Goal: Task Accomplishment & Management: Manage account settings

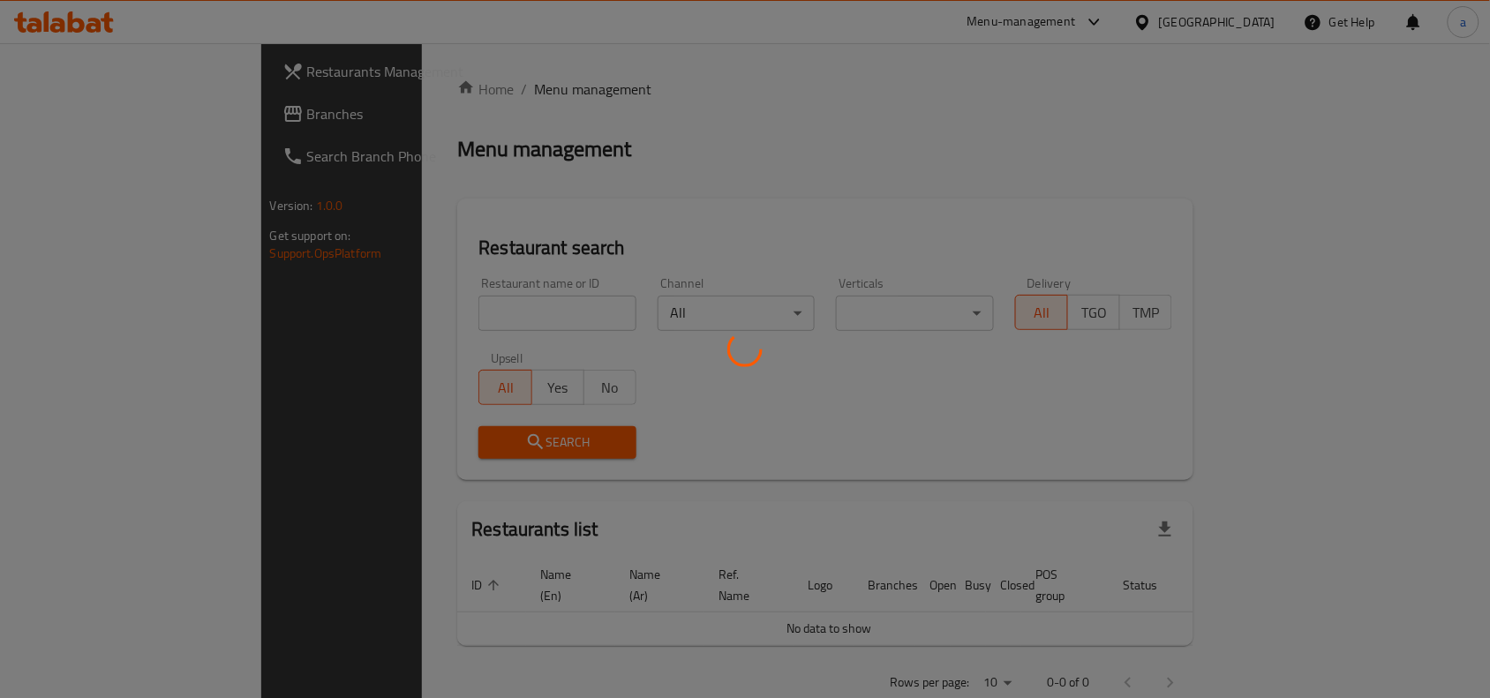
click at [84, 124] on div at bounding box center [745, 349] width 1490 height 698
click at [84, 116] on div at bounding box center [745, 349] width 1490 height 698
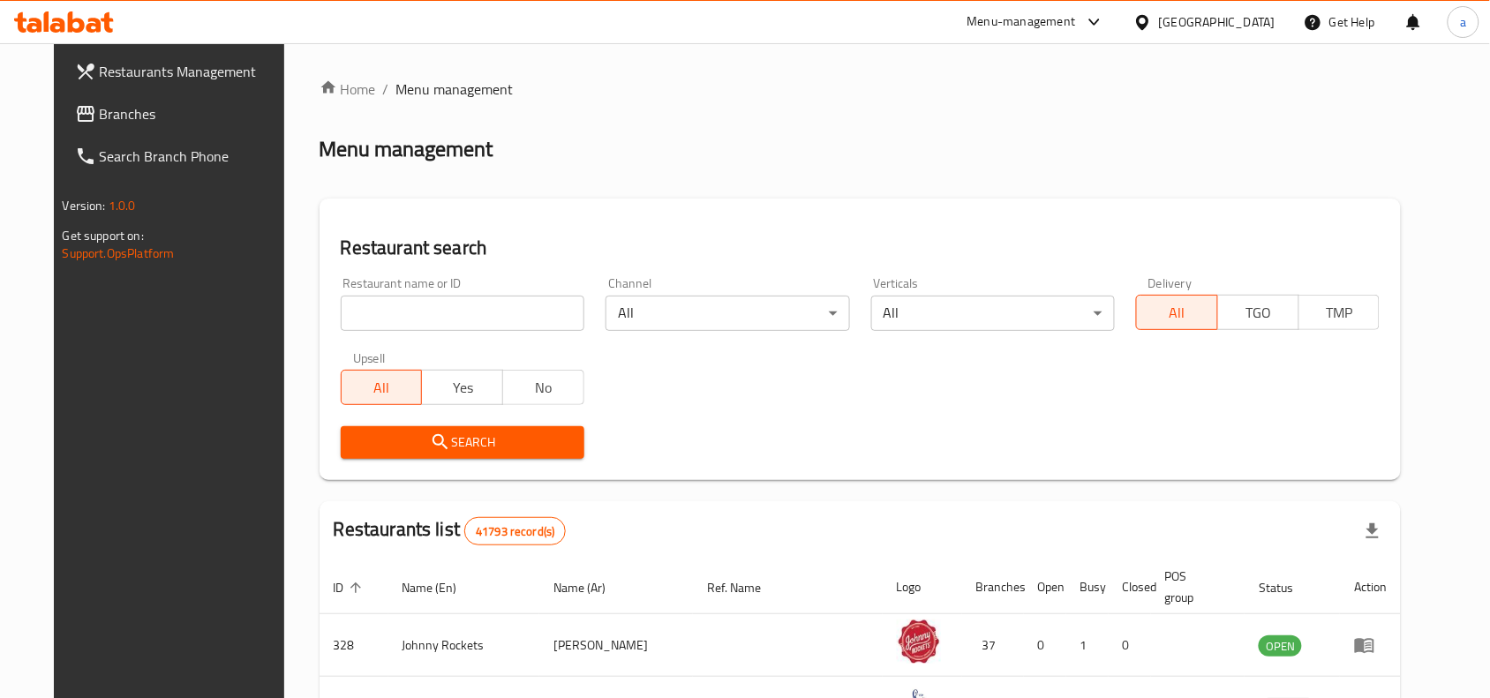
click at [88, 106] on div "Restaurants Management Branches Search Branch Phone Version: 1.0.0 Get support …" at bounding box center [746, 626] width 1384 height 1166
click at [100, 111] on span "Branches" at bounding box center [194, 113] width 189 height 21
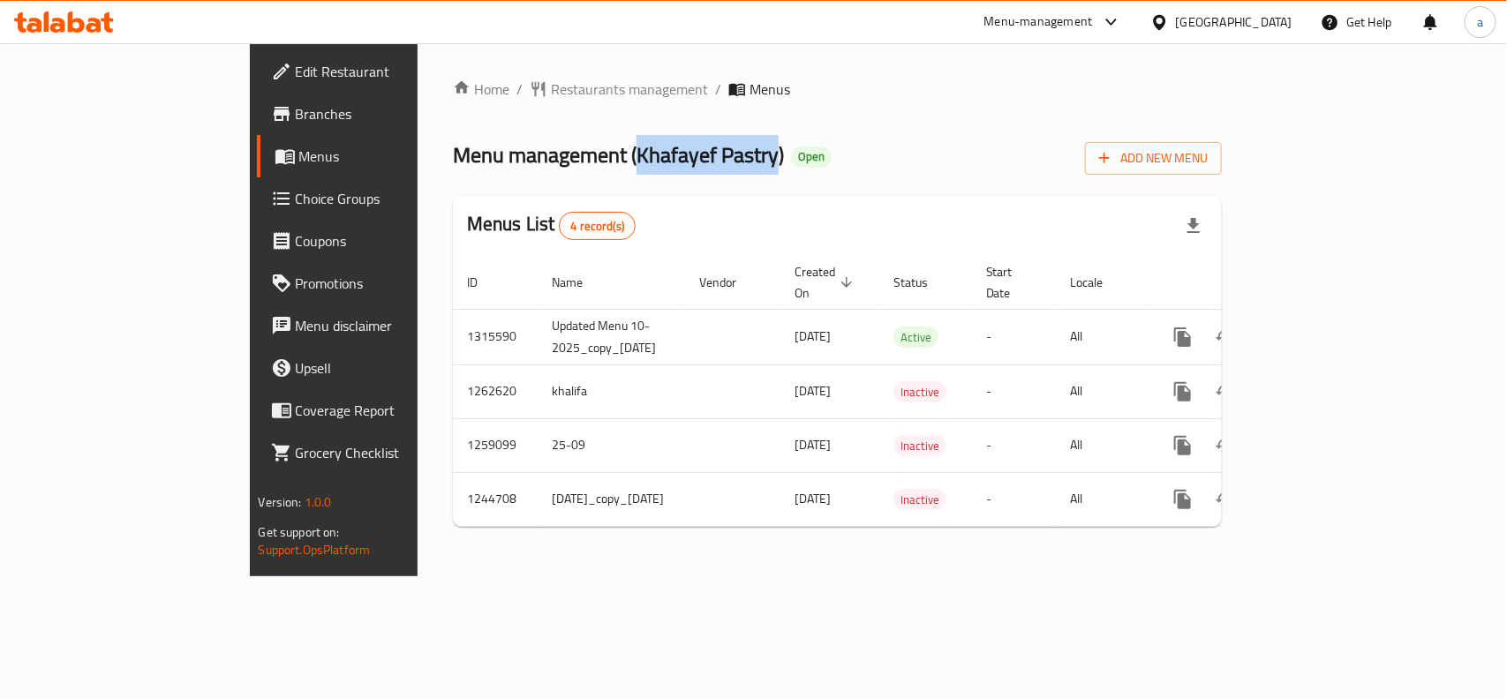
drag, startPoint x: 471, startPoint y: 156, endPoint x: 615, endPoint y: 147, distance: 145.1
click at [615, 147] on span "Menu management ( Khafayef Pastry )" at bounding box center [618, 155] width 331 height 40
copy span "Khafayef Pastry"
click at [296, 188] on span "Choice Groups" at bounding box center [392, 198] width 192 height 21
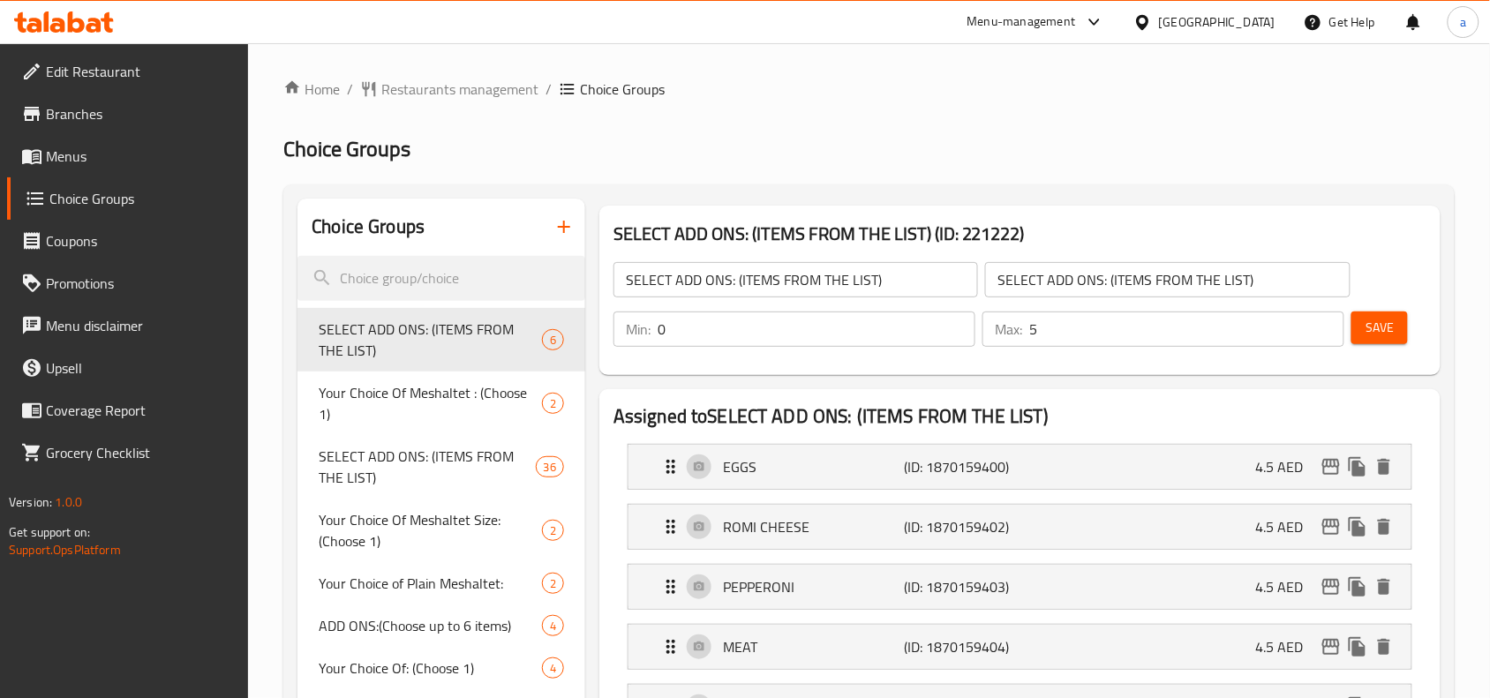
click at [400, 240] on h2 "Choice Groups" at bounding box center [368, 227] width 113 height 26
click at [378, 275] on input "search" at bounding box center [442, 278] width 288 height 45
paste input "Your Choice Of LIVER KOSHARI"
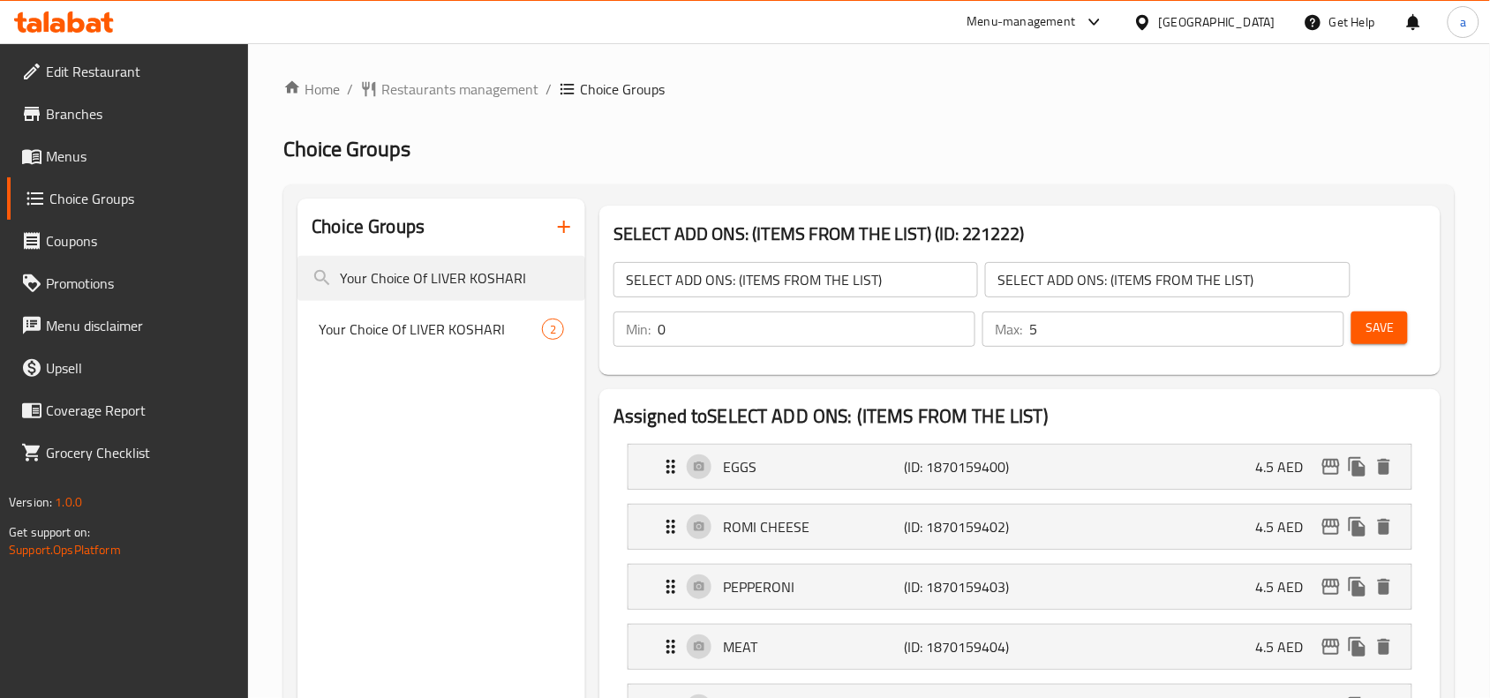
type input "Your Choice Of LIVER KOSHARI"
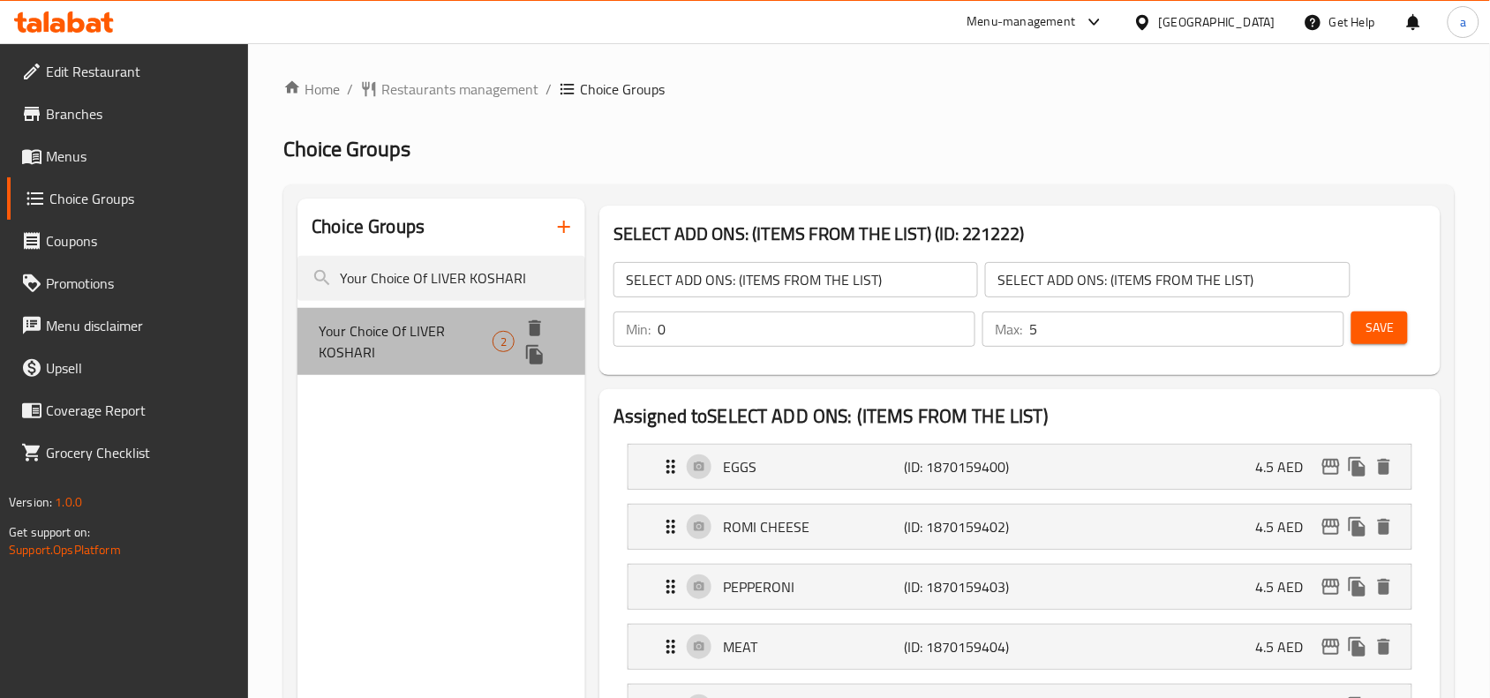
click at [428, 329] on span "Your Choice Of LIVER KOSHARI" at bounding box center [406, 342] width 174 height 42
type input "Your Choice Of LIVER KOSHARI"
type input "اختيارك من كشري الكبد"
type input "1"
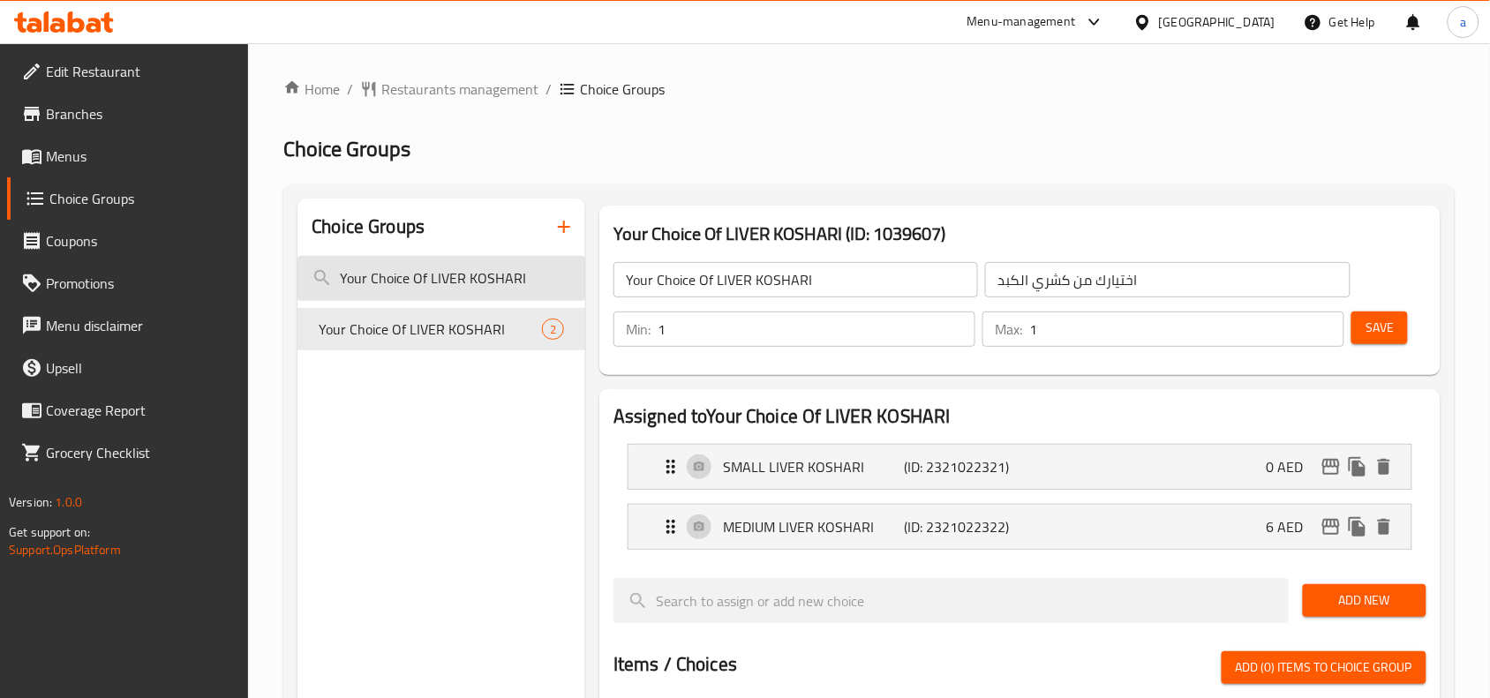
click at [399, 290] on input "Your Choice Of LIVER KOSHARI" at bounding box center [442, 278] width 288 height 45
click at [444, 280] on input "Your Choice Of LIVER KOSHARI" at bounding box center [442, 278] width 288 height 45
click at [447, 272] on input "Your Choice Of LIVER KOSHARI" at bounding box center [442, 278] width 288 height 45
click at [418, 275] on input "Your Choice Of LIVER KOSHARI" at bounding box center [442, 278] width 288 height 45
click at [544, 276] on input "Your Choice Of LIVER KOSHARI" at bounding box center [442, 278] width 288 height 45
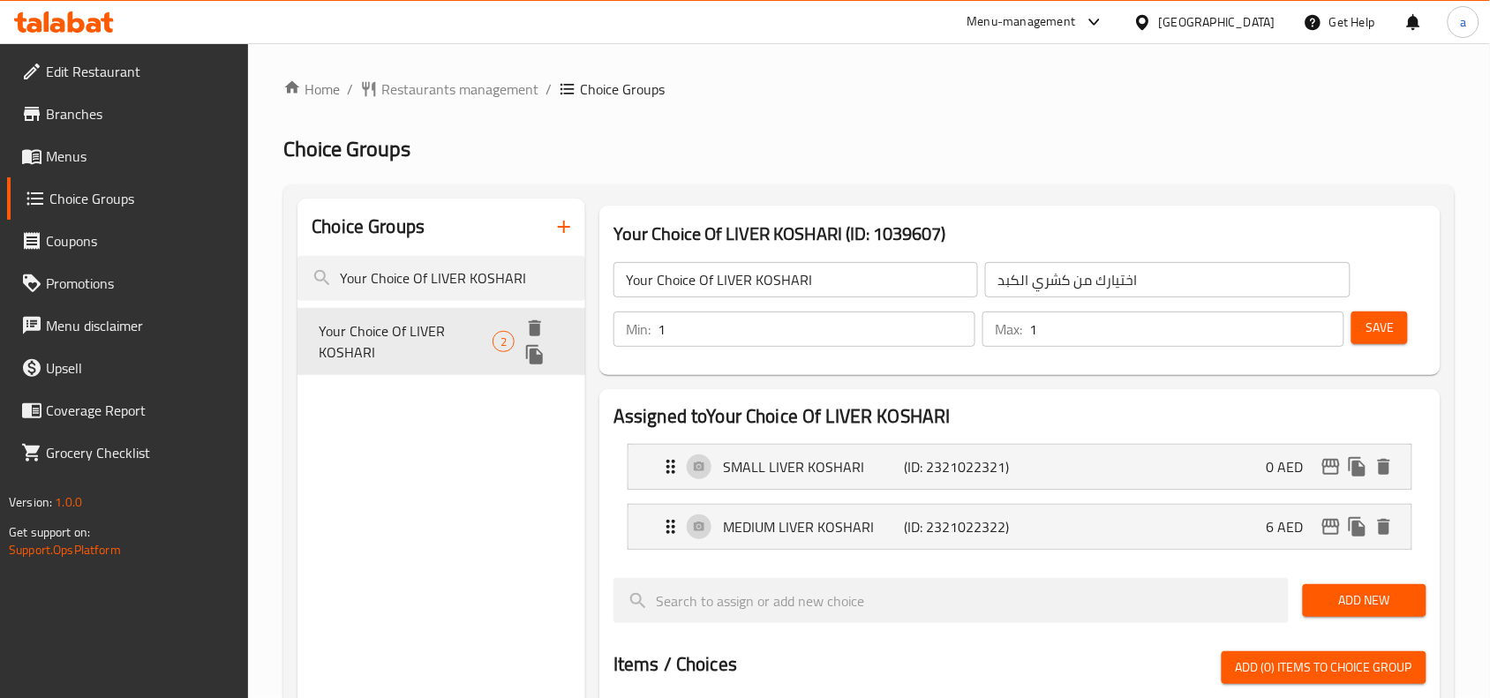
click at [420, 329] on span "Your Choice Of LIVER KOSHARI" at bounding box center [406, 342] width 174 height 42
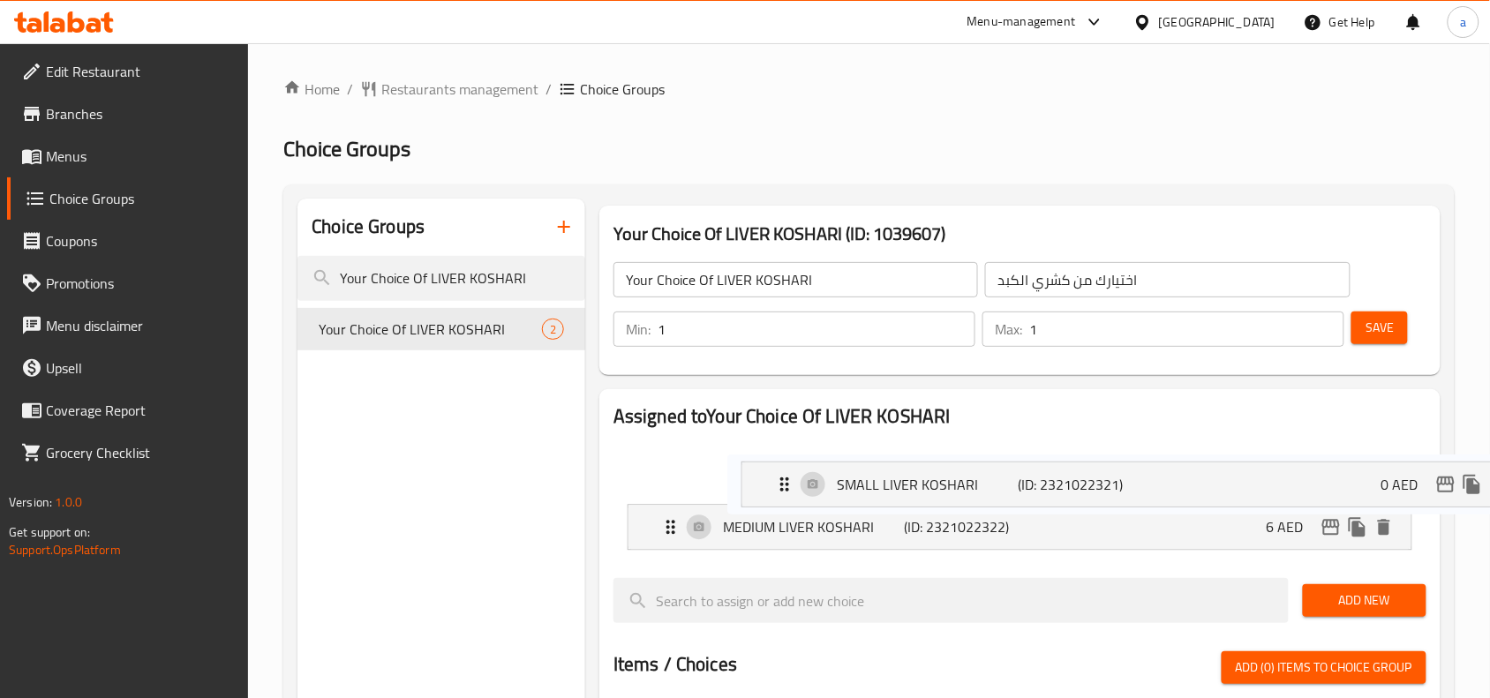
drag, startPoint x: 738, startPoint y: 472, endPoint x: 857, endPoint y: 490, distance: 120.5
click at [857, 490] on nav "SMALL LIVER KOSHARI (ID: 2321022321) 0 AED Name (En) SMALL LIVER KOSHARI Name (…" at bounding box center [1020, 497] width 813 height 134
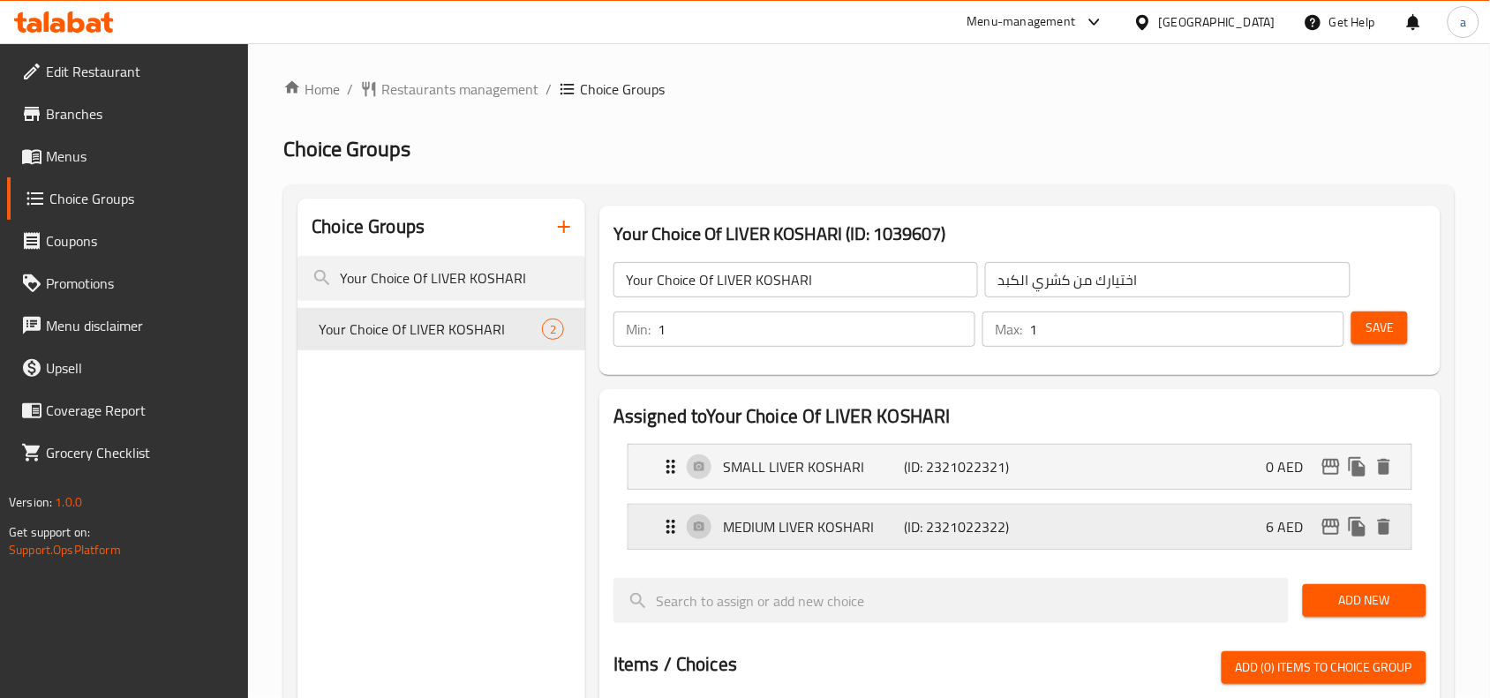
click at [815, 528] on p "MEDIUM LIVER KOSHARI" at bounding box center [813, 527] width 181 height 21
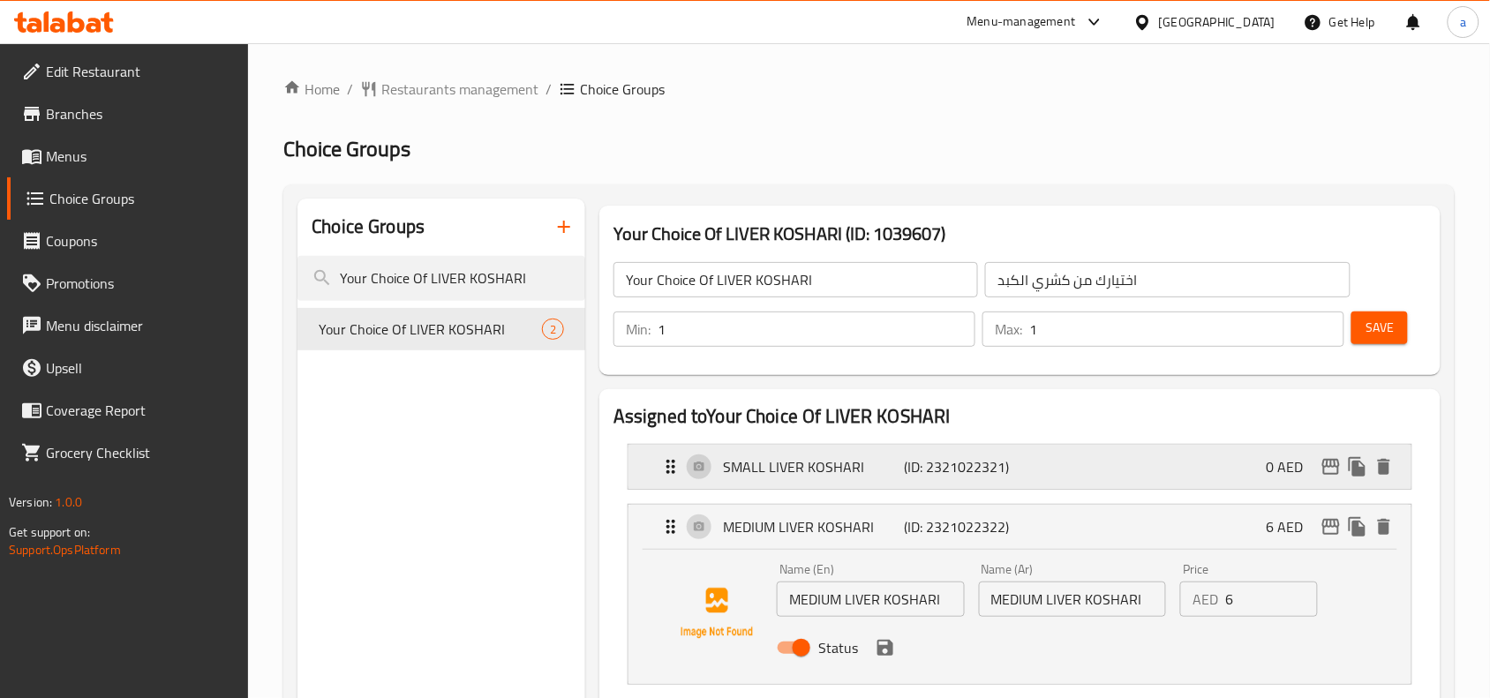
click at [808, 478] on p "SMALL LIVER KOSHARI" at bounding box center [813, 466] width 181 height 21
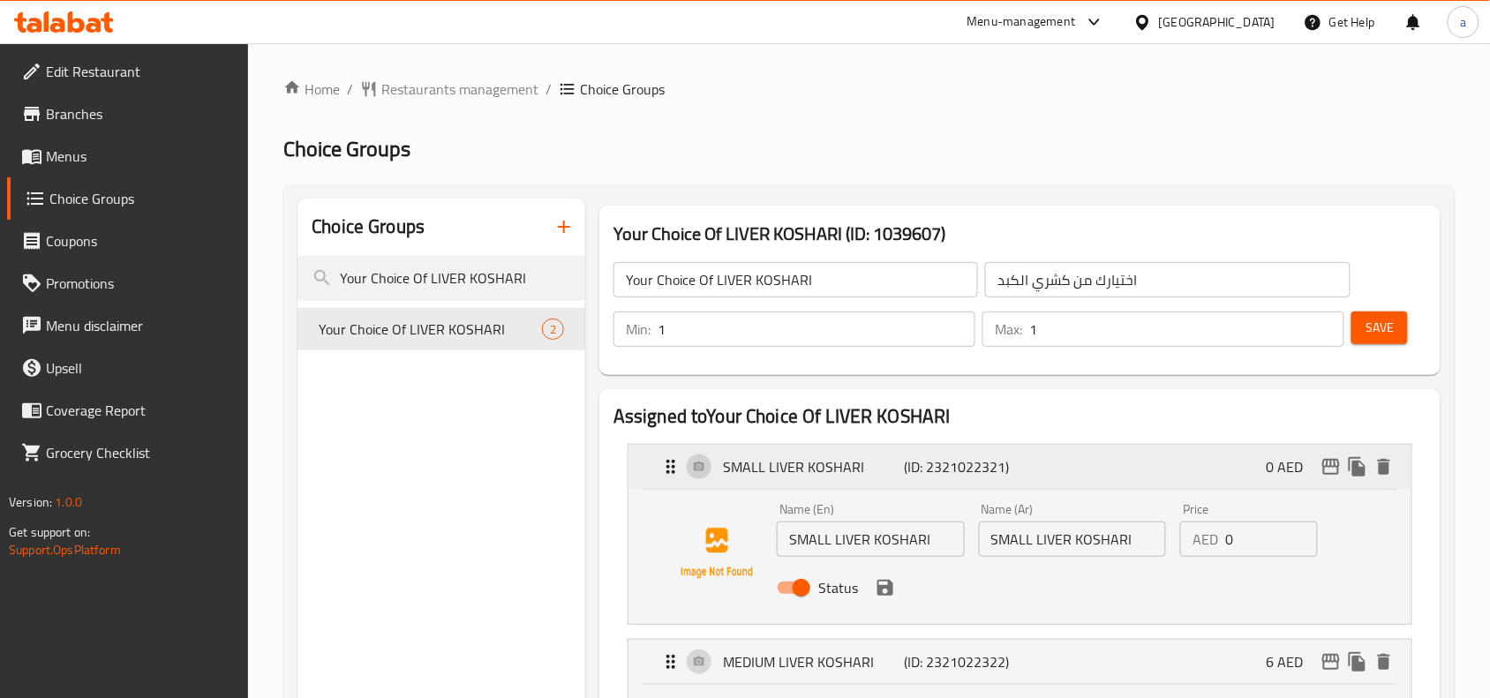
click at [808, 478] on p "SMALL LIVER KOSHARI" at bounding box center [813, 466] width 181 height 21
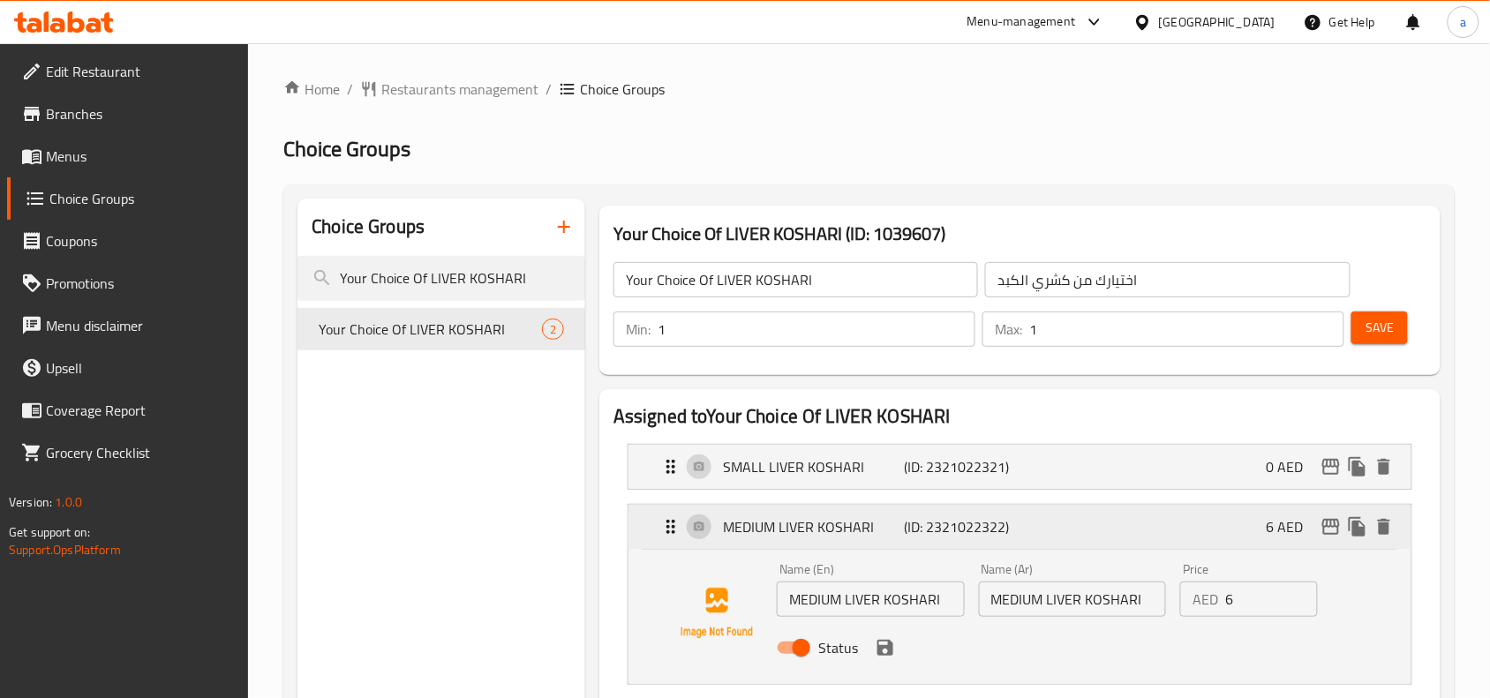
click at [795, 540] on div "MEDIUM LIVER KOSHARI (ID: 2321022322) 6 AED" at bounding box center [1025, 527] width 730 height 44
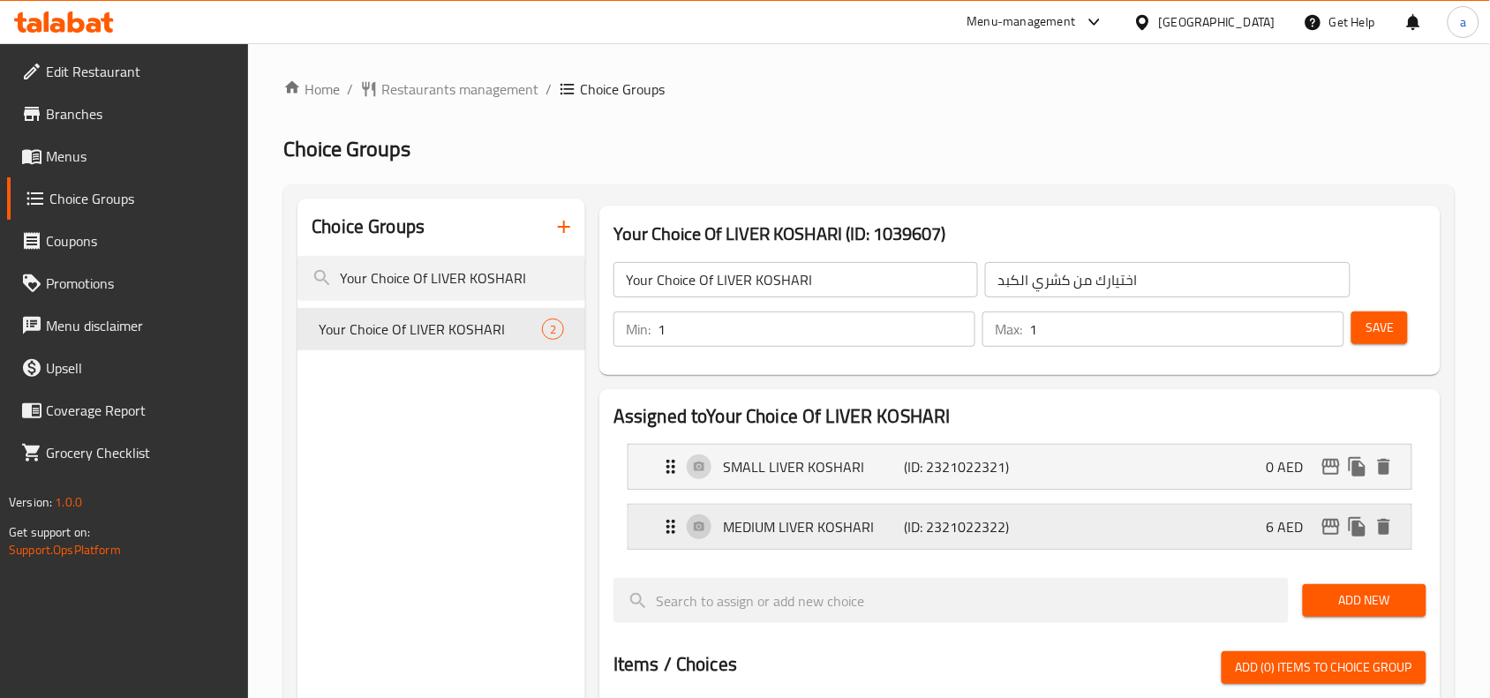
click at [795, 540] on div "MEDIUM LIVER KOSHARI (ID: 2321022322) 6 AED" at bounding box center [1025, 527] width 730 height 44
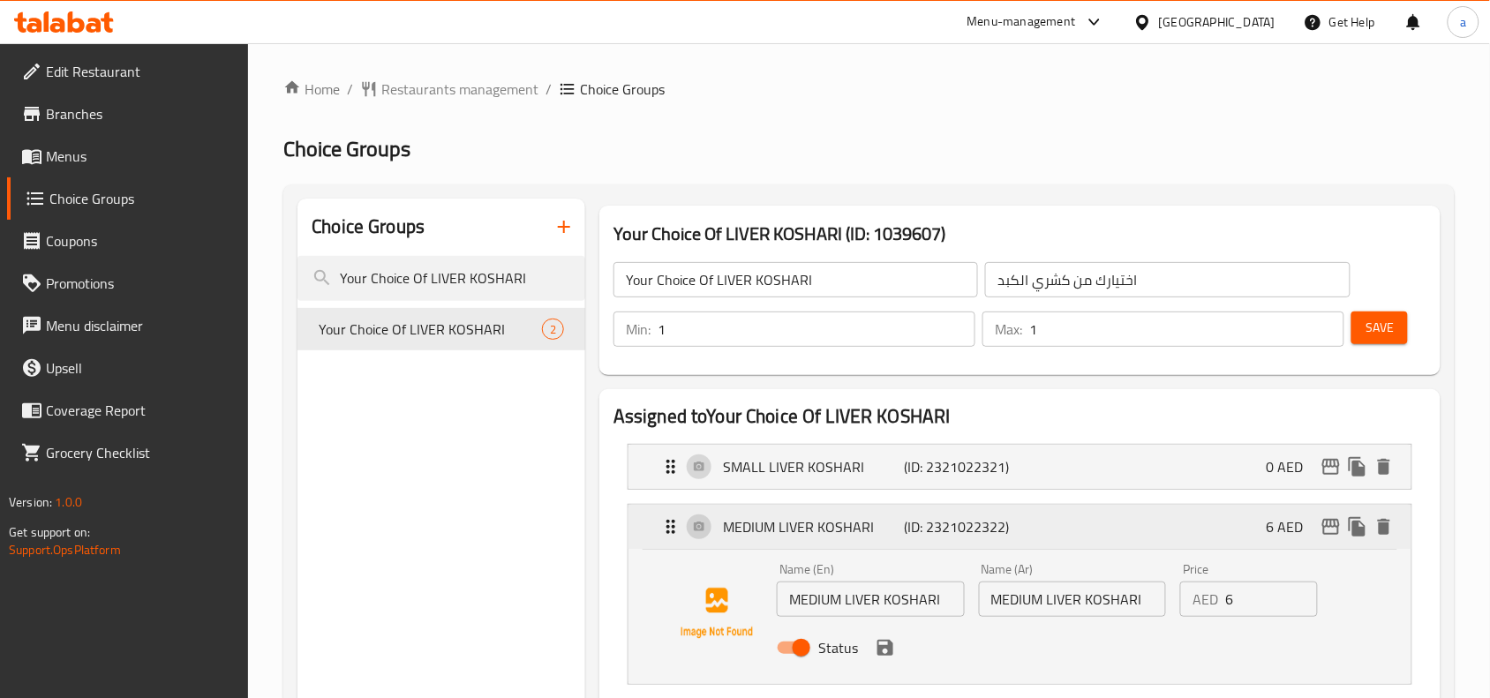
click at [795, 538] on p "MEDIUM LIVER KOSHARI" at bounding box center [813, 527] width 181 height 21
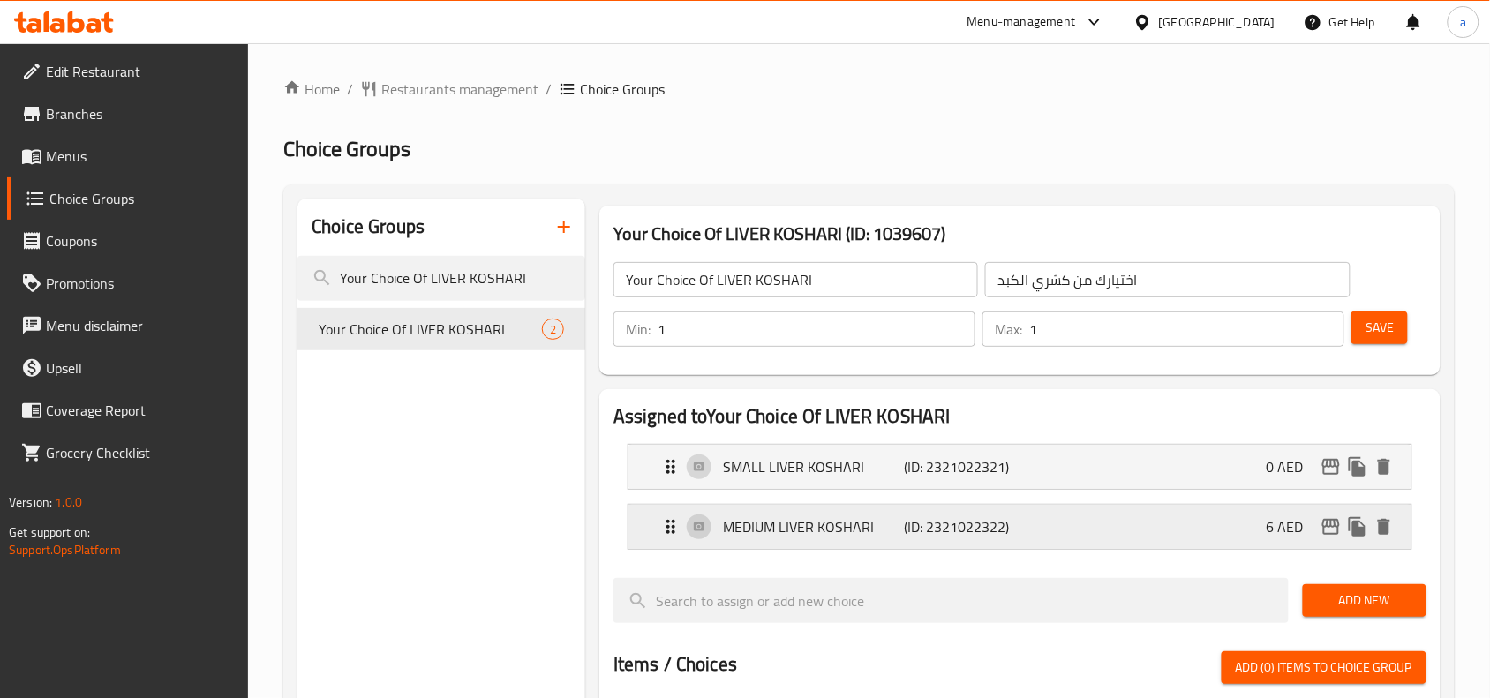
click at [795, 538] on p "MEDIUM LIVER KOSHARI" at bounding box center [813, 527] width 181 height 21
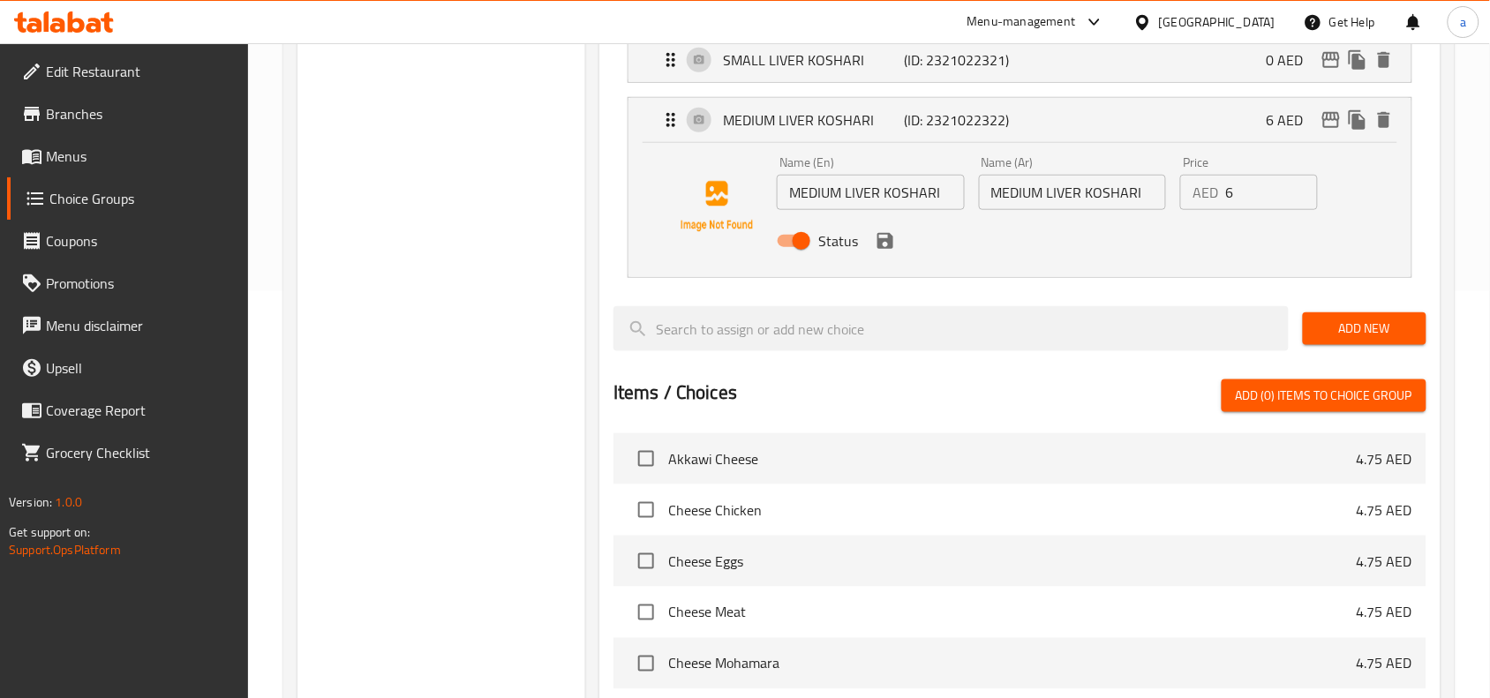
scroll to position [441, 0]
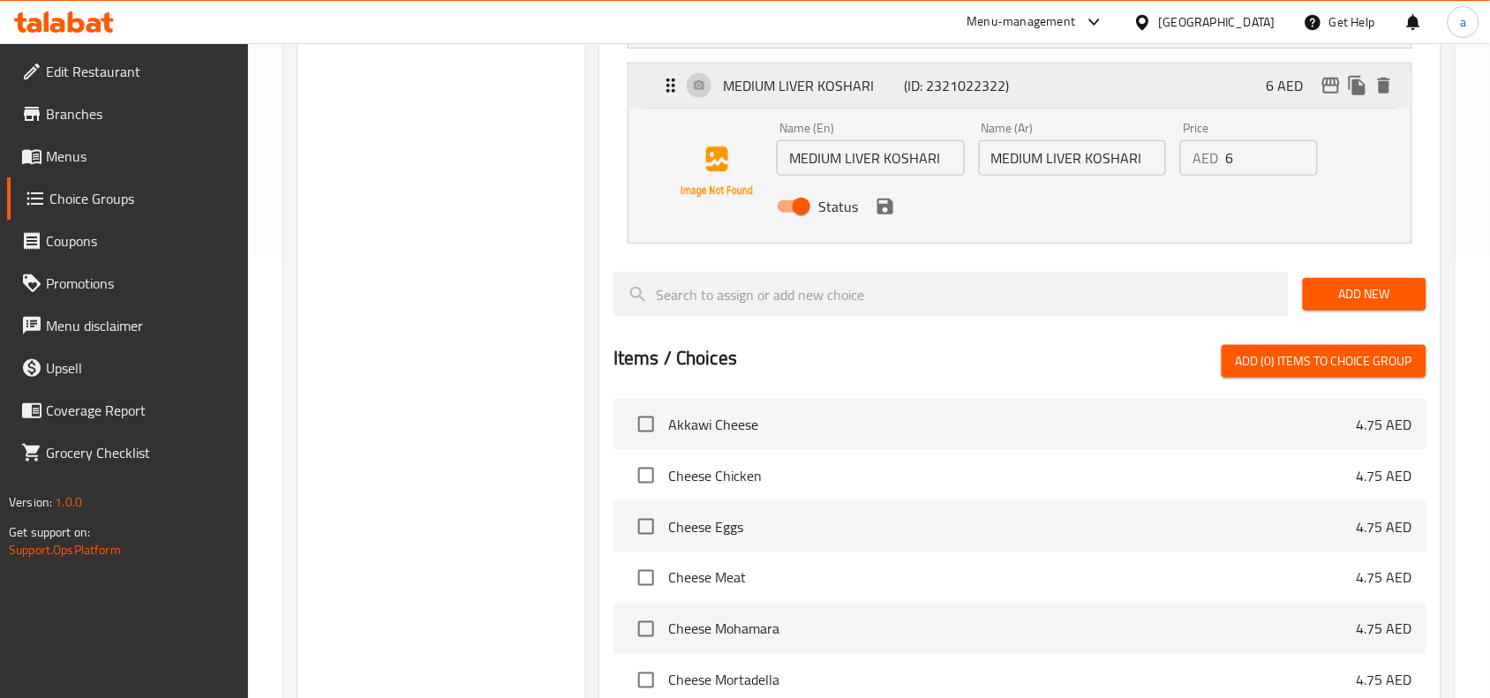
click at [777, 100] on div "MEDIUM LIVER KOSHARI (ID: 2321022322) 6 AED" at bounding box center [1025, 86] width 730 height 44
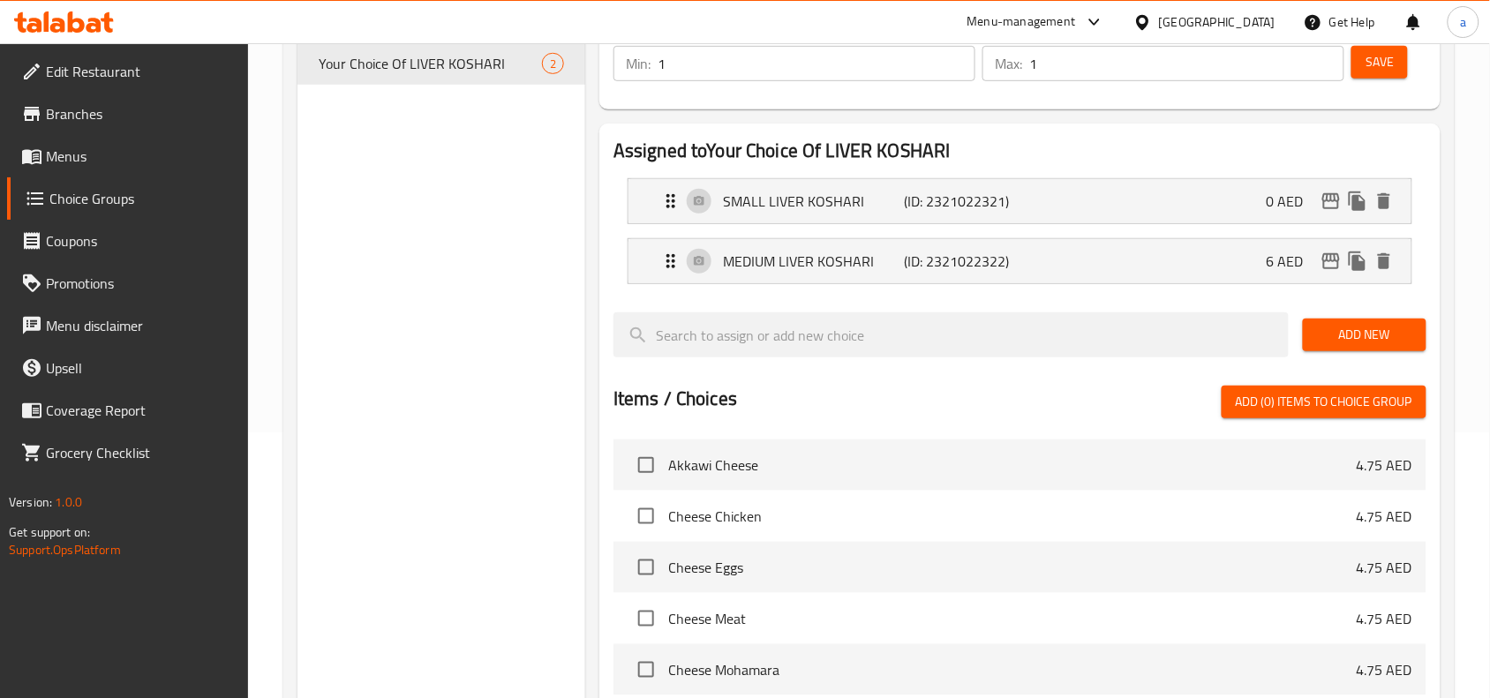
scroll to position [0, 0]
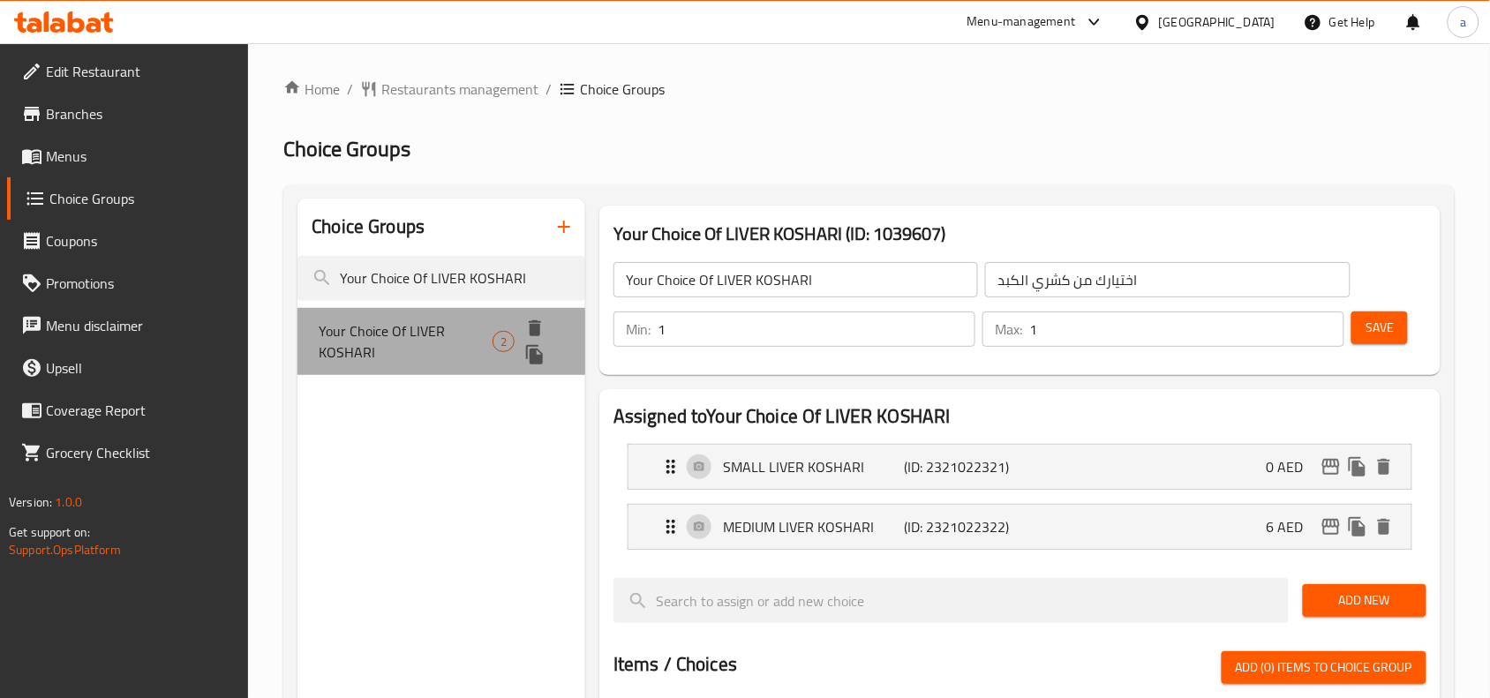
click at [425, 349] on span "Your Choice Of LIVER KOSHARI" at bounding box center [406, 342] width 174 height 42
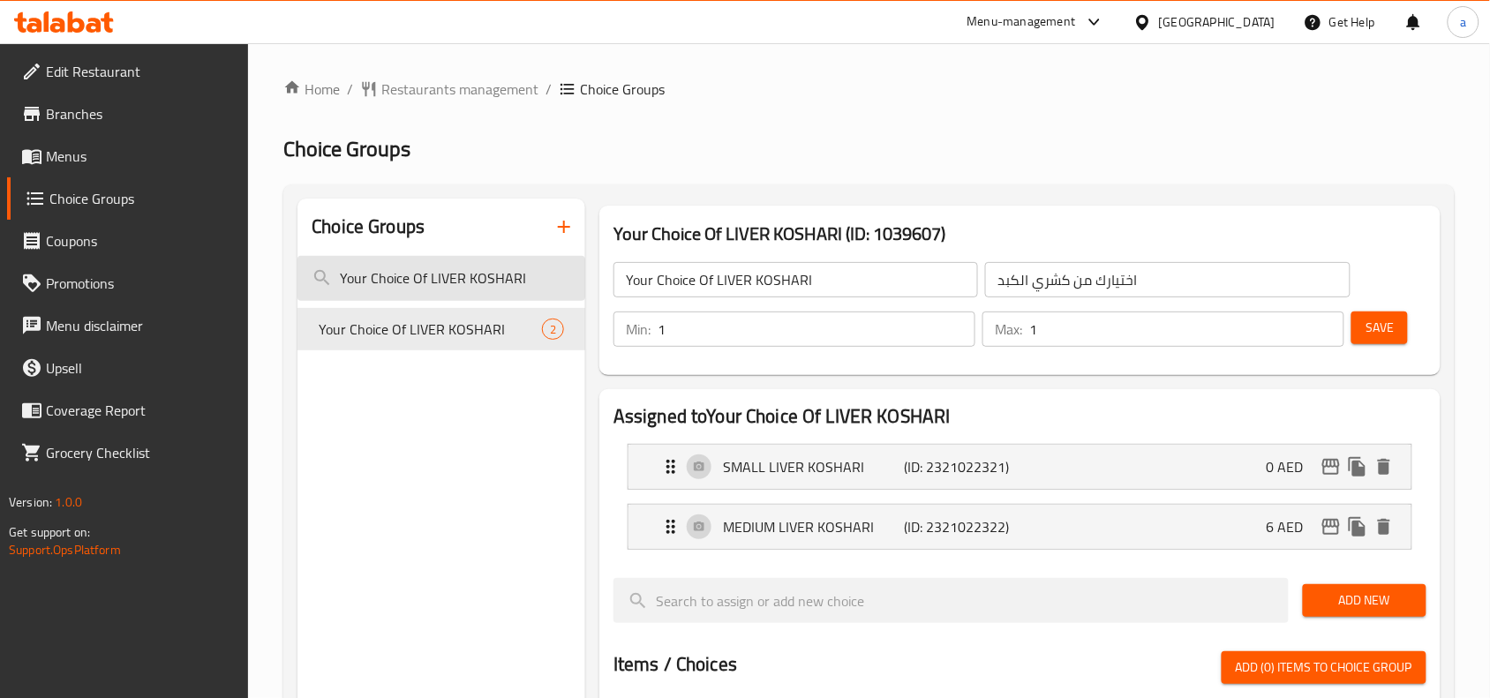
click at [441, 278] on input "Your Choice Of LIVER KOSHARI" at bounding box center [442, 278] width 288 height 45
drag, startPoint x: 527, startPoint y: 260, endPoint x: 163, endPoint y: 293, distance: 365.2
click at [163, 293] on div "Edit Restaurant Branches Menus Choice Groups Coupons Promotions Menu disclaimer…" at bounding box center [745, 677] width 1490 height 1269
click at [422, 89] on span "Restaurants management" at bounding box center [459, 89] width 157 height 21
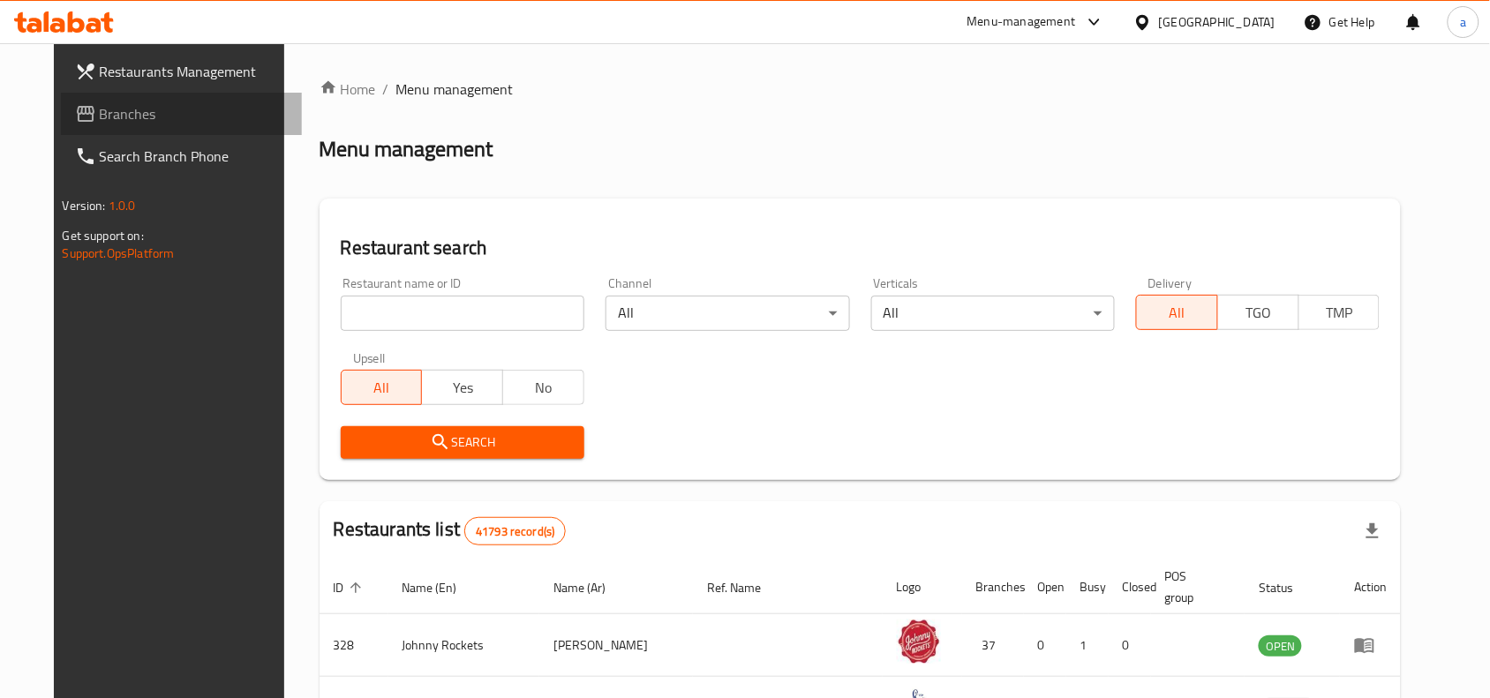
click at [172, 112] on span "Branches" at bounding box center [194, 113] width 189 height 21
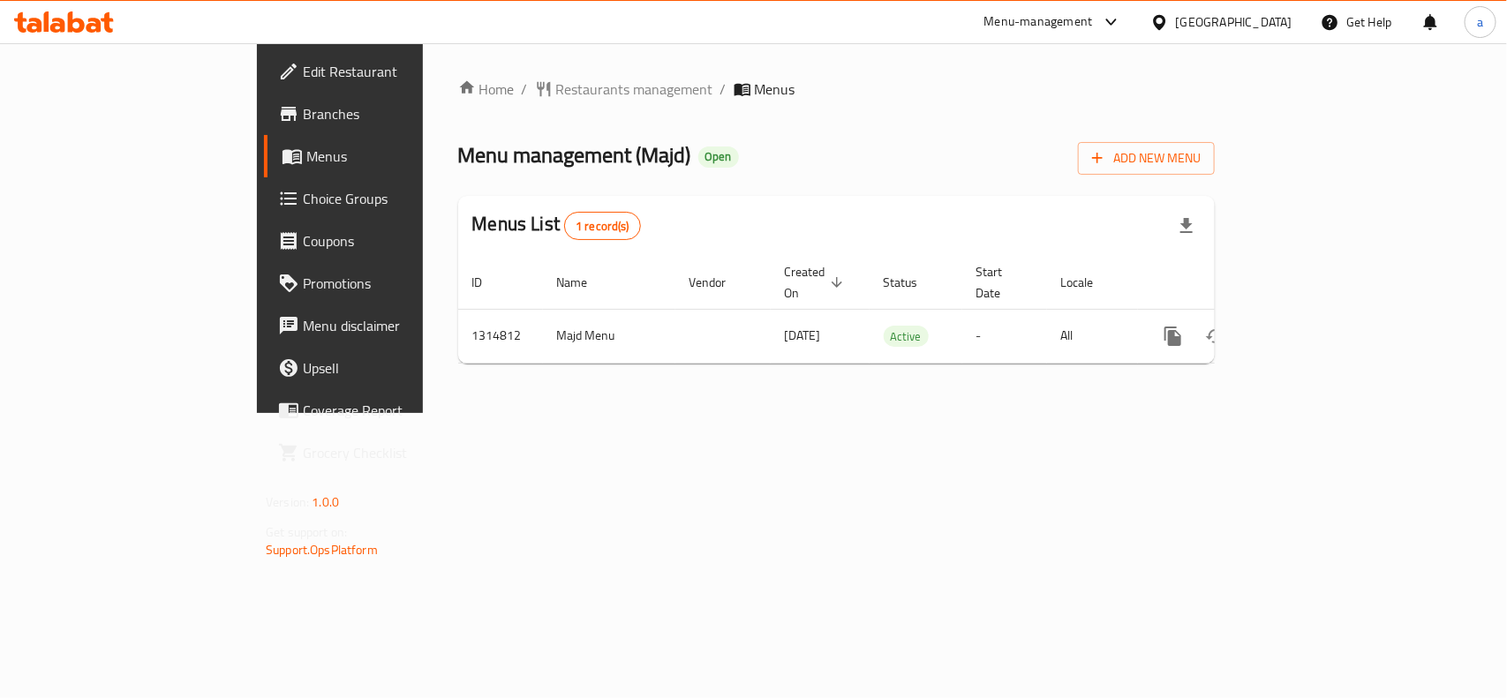
click at [303, 73] on span "Edit Restaurant" at bounding box center [399, 71] width 192 height 21
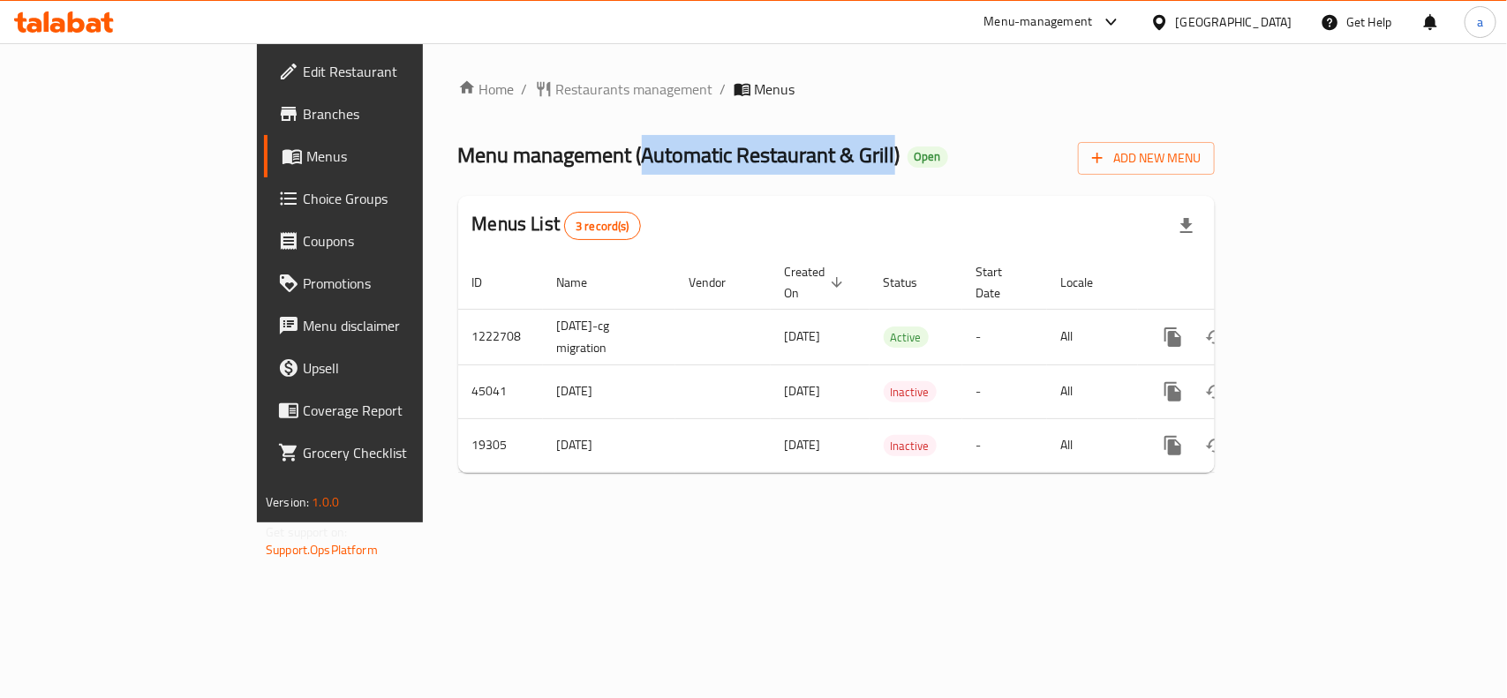
drag, startPoint x: 469, startPoint y: 155, endPoint x: 727, endPoint y: 162, distance: 257.9
click at [727, 162] on span "Menu management ( Automatic Restaurant & Grill )" at bounding box center [679, 155] width 442 height 40
copy span "Automatic Restaurant & Grill"
click at [556, 79] on span "Restaurants management" at bounding box center [634, 89] width 157 height 21
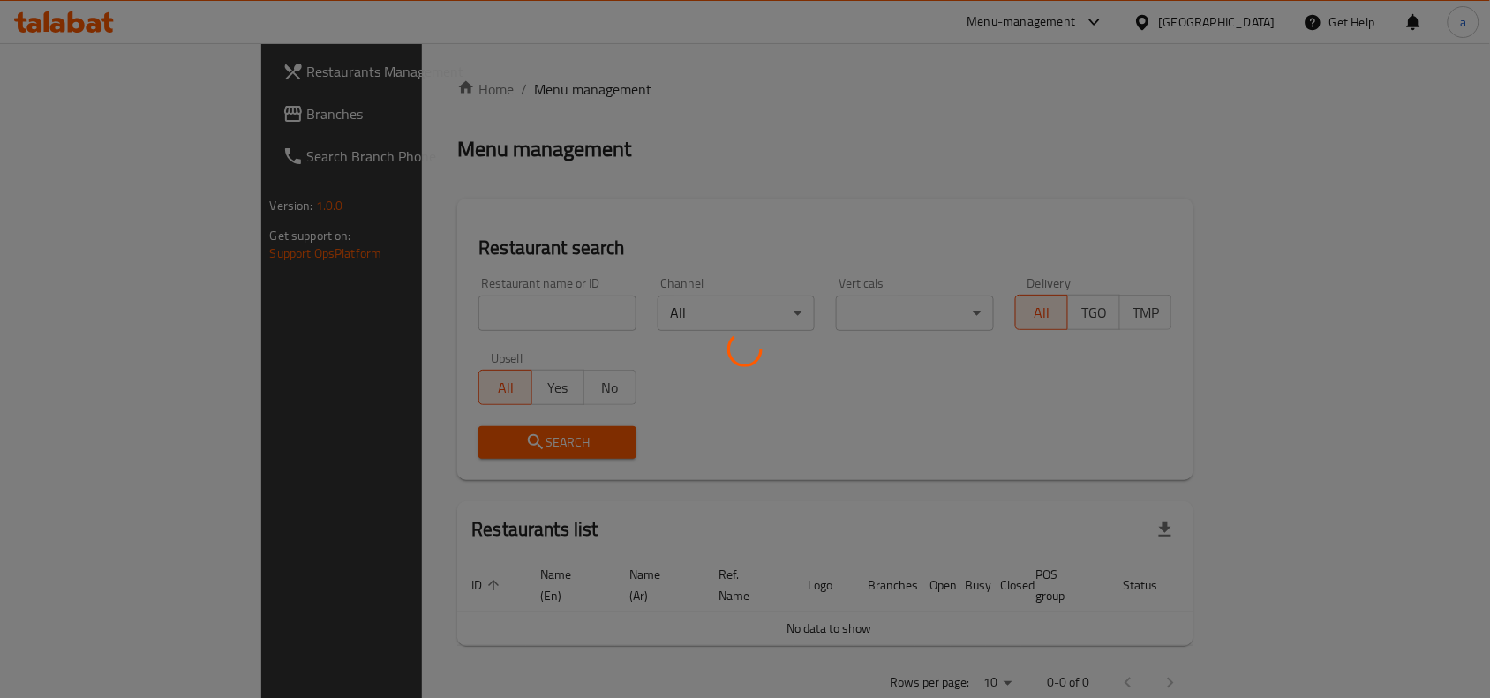
click at [80, 115] on div at bounding box center [745, 349] width 1490 height 698
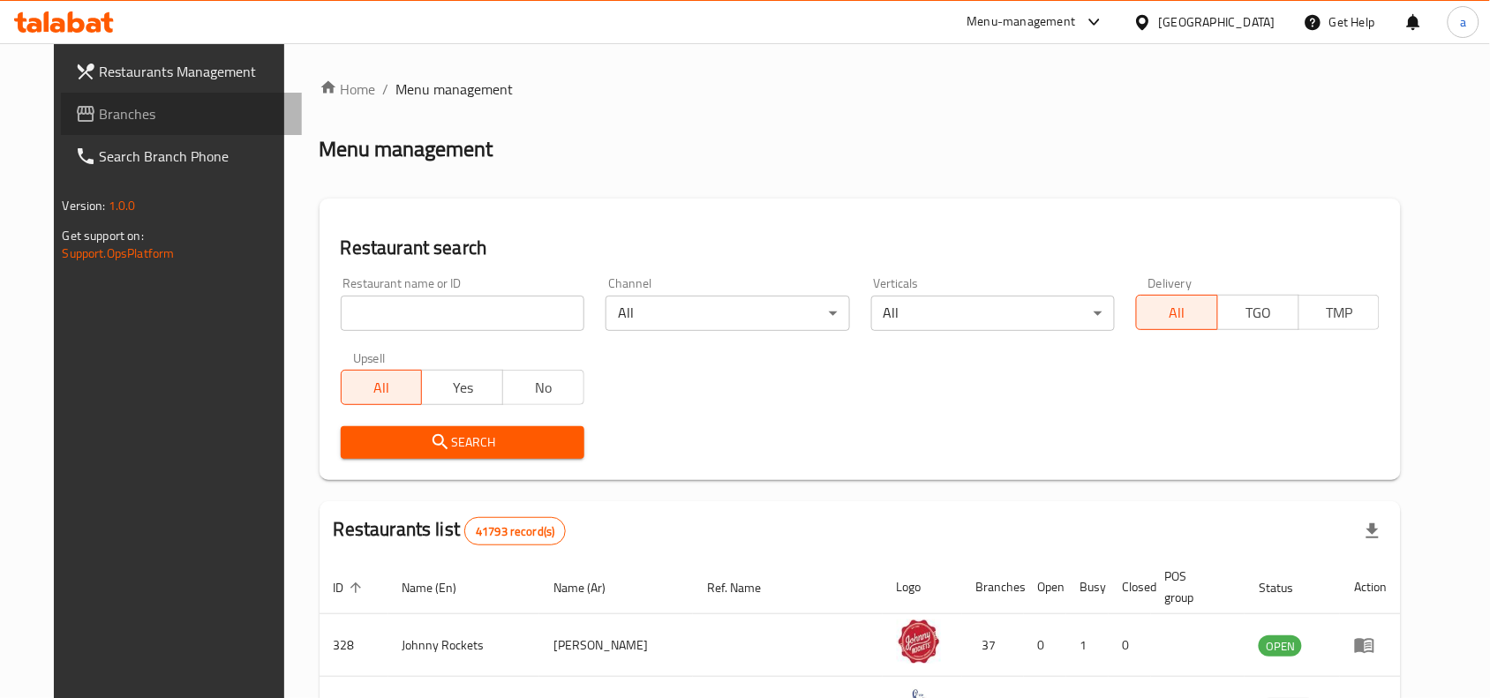
click at [100, 109] on span "Branches" at bounding box center [194, 113] width 189 height 21
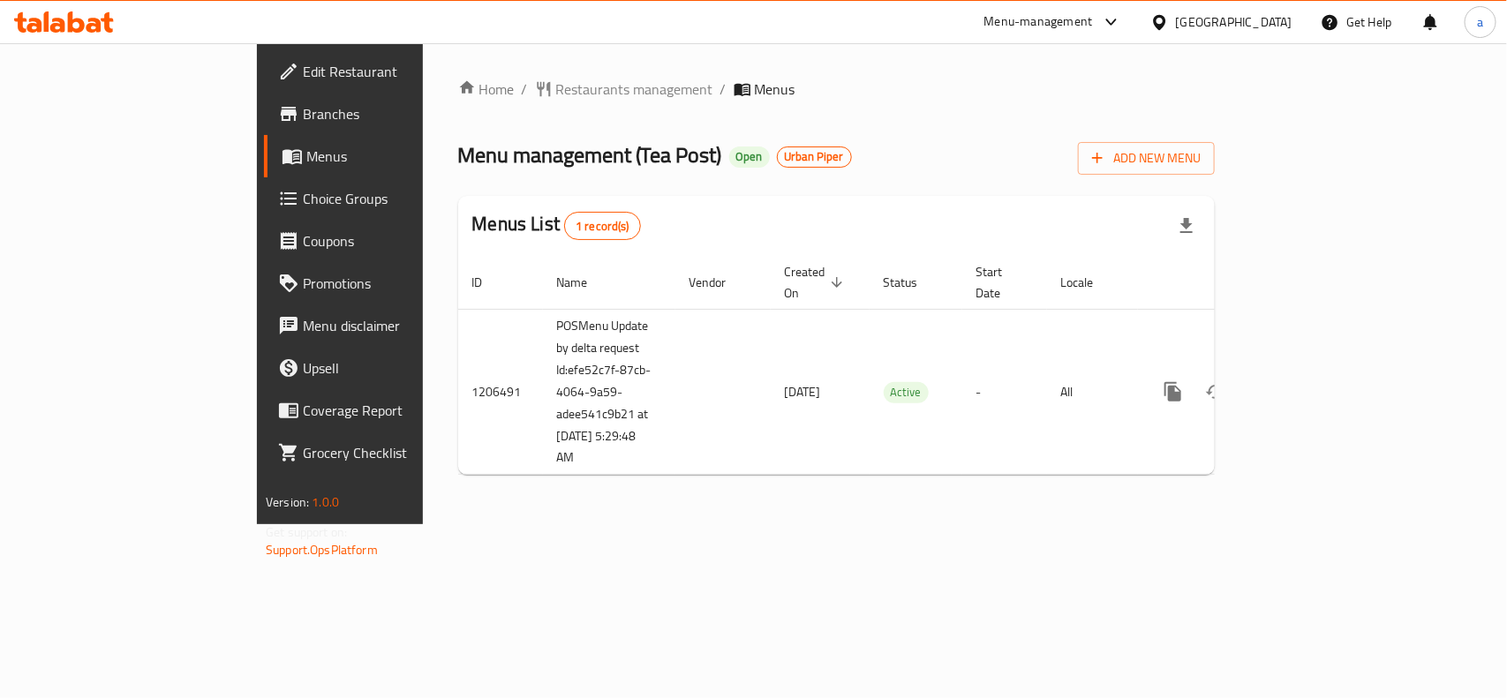
click at [1007, 111] on div "Home / Restaurants management / Menus Menu management ( Tea Post ) Open Urban P…" at bounding box center [836, 284] width 757 height 411
click at [556, 79] on span "Restaurants management" at bounding box center [634, 89] width 157 height 21
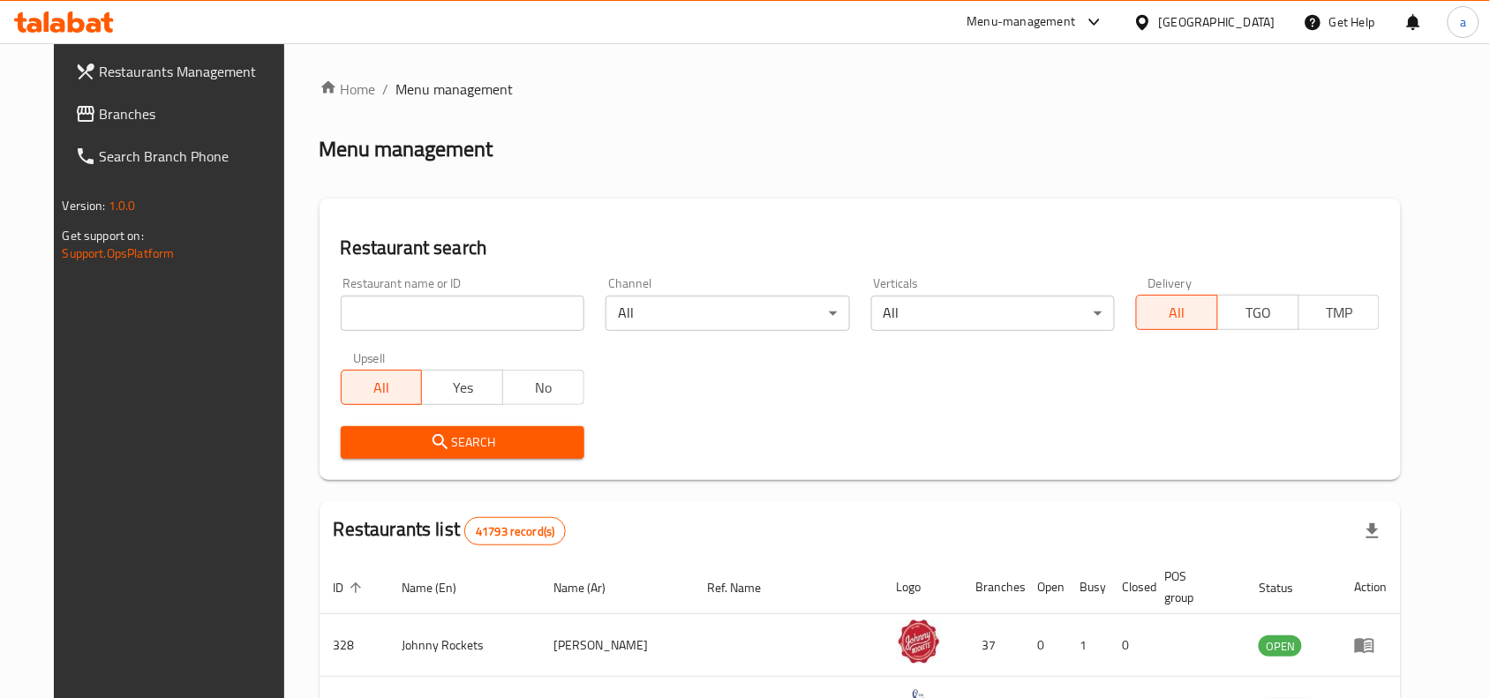
click at [359, 320] on div at bounding box center [745, 349] width 1490 height 698
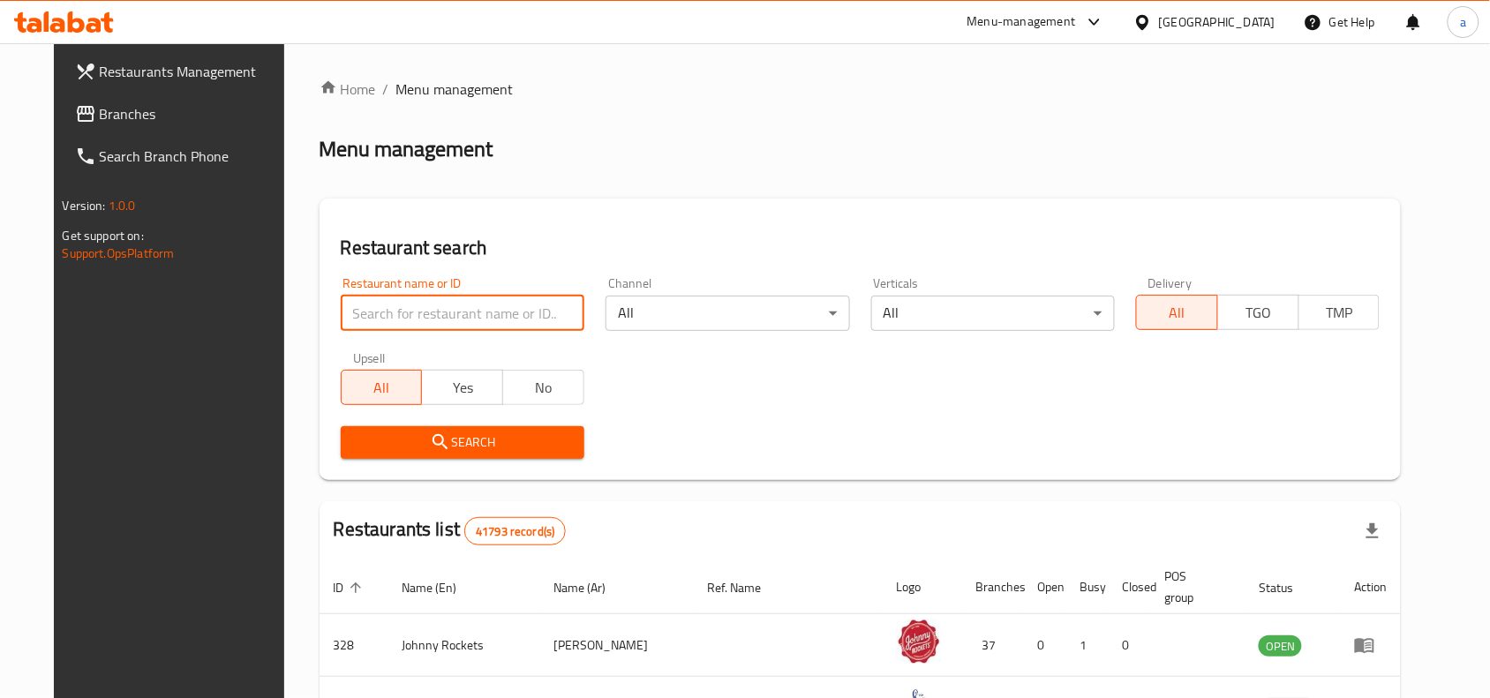
click at [362, 319] on input "search" at bounding box center [463, 313] width 244 height 35
paste input "670410"
type input "670410"
click at [428, 435] on span "Search" at bounding box center [462, 443] width 215 height 22
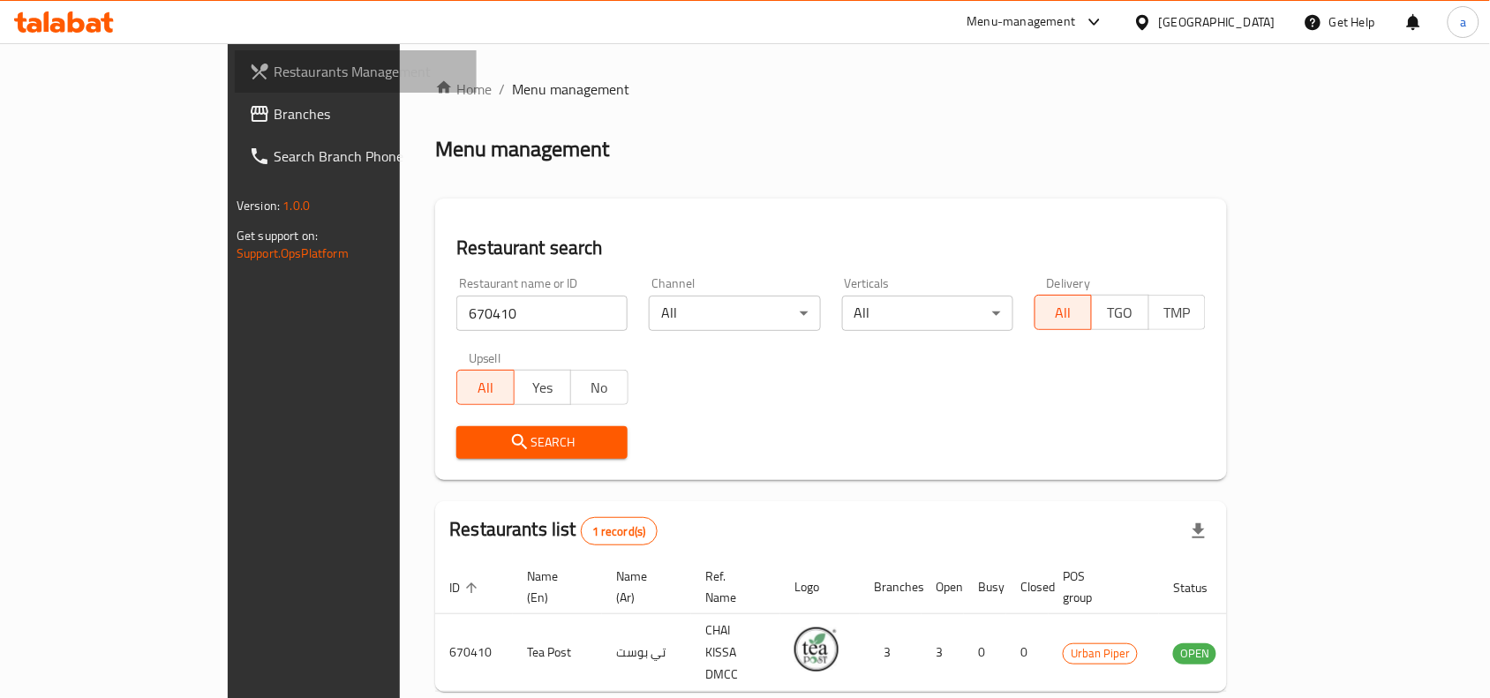
click at [274, 67] on span "Restaurants Management" at bounding box center [368, 71] width 189 height 21
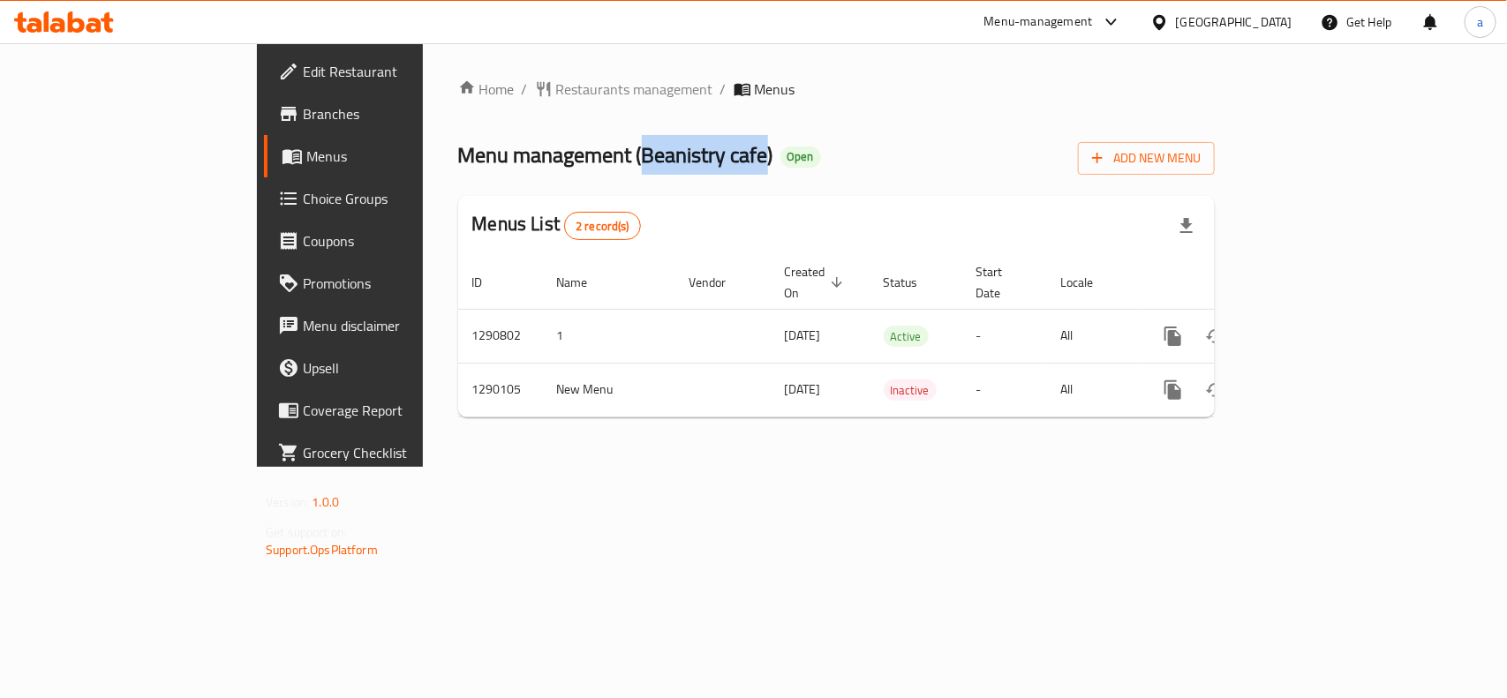
drag, startPoint x: 472, startPoint y: 153, endPoint x: 596, endPoint y: 160, distance: 123.8
click at [596, 160] on span "Menu management ( Beanistry cafe )" at bounding box center [615, 155] width 315 height 40
copy span "Beanistry cafe"
click at [461, 110] on div "Home / Restaurants management / Menus Menu management ( Beanistry cafe ) Open A…" at bounding box center [836, 255] width 757 height 353
click at [556, 98] on span "Restaurants management" at bounding box center [634, 89] width 157 height 21
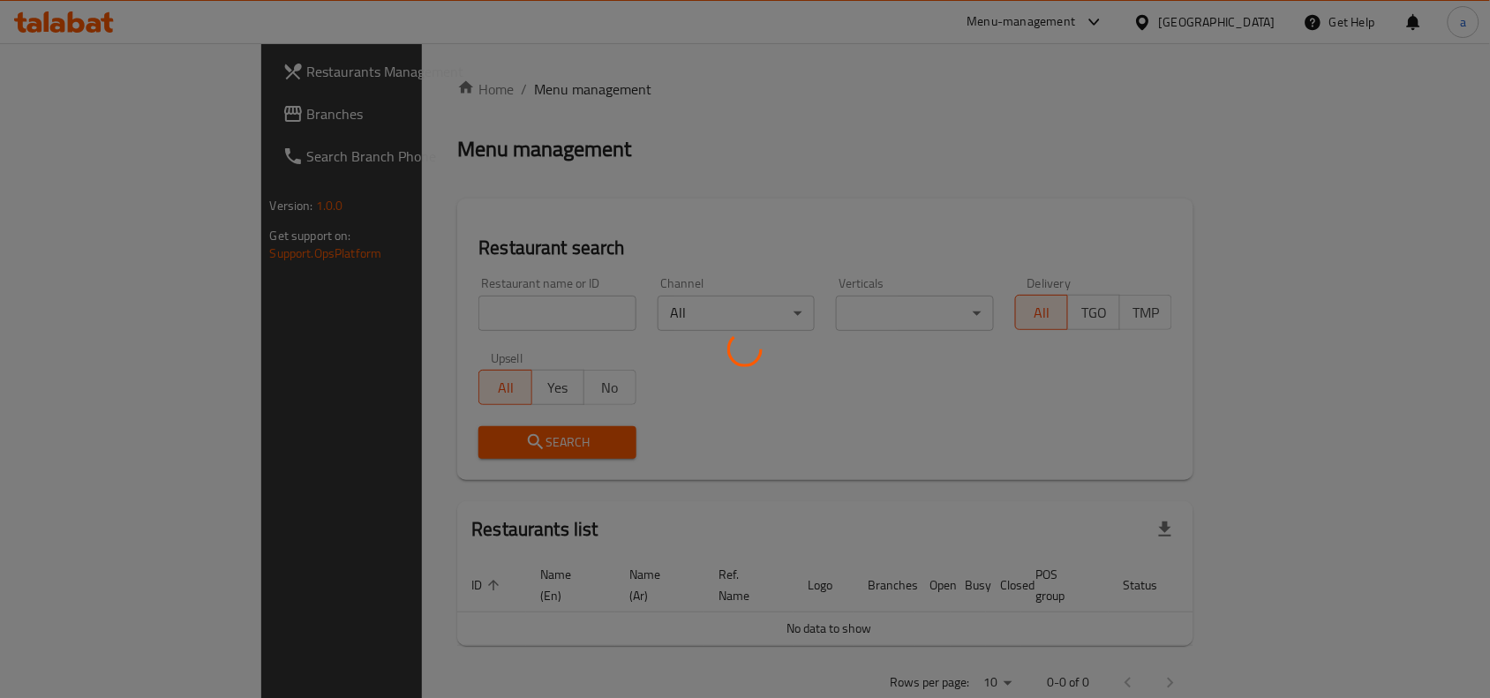
click at [102, 119] on div at bounding box center [745, 349] width 1490 height 698
click at [104, 117] on div at bounding box center [745, 349] width 1490 height 698
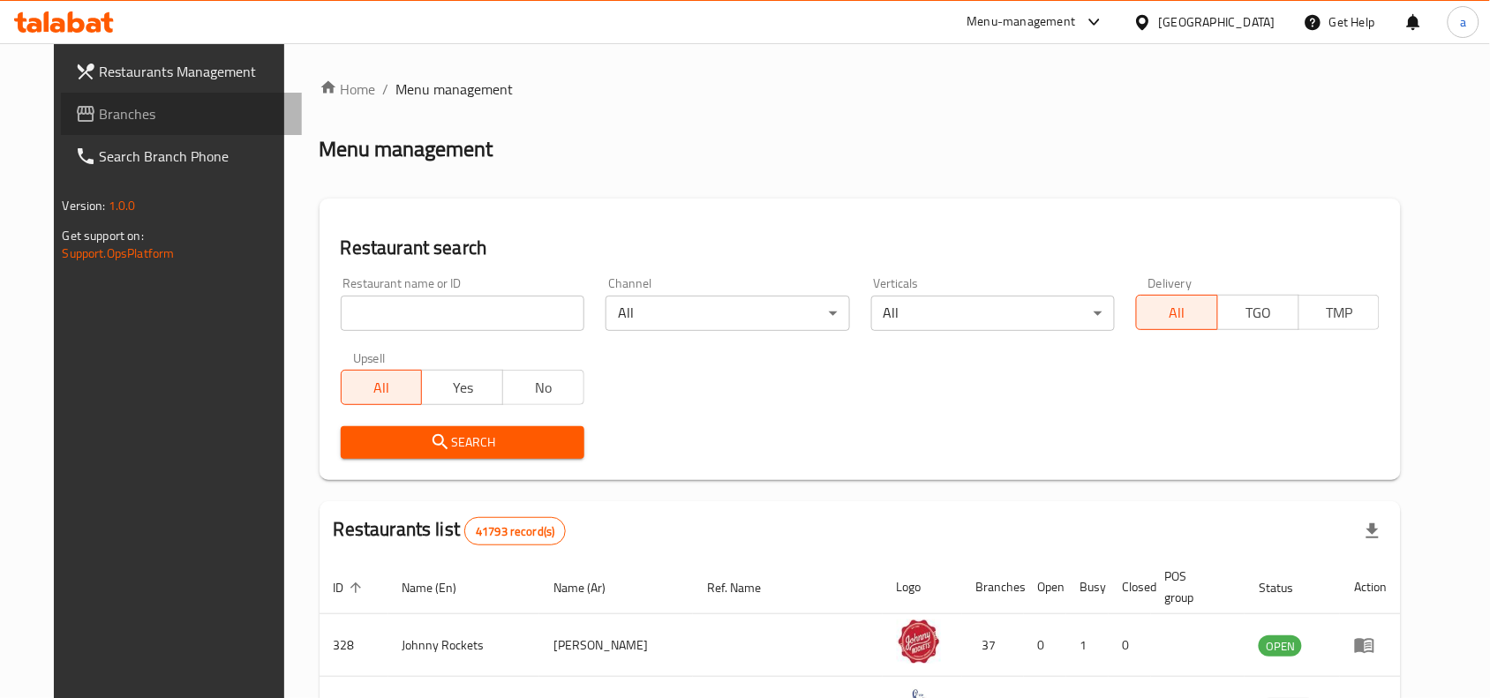
click at [104, 117] on span "Branches" at bounding box center [194, 113] width 189 height 21
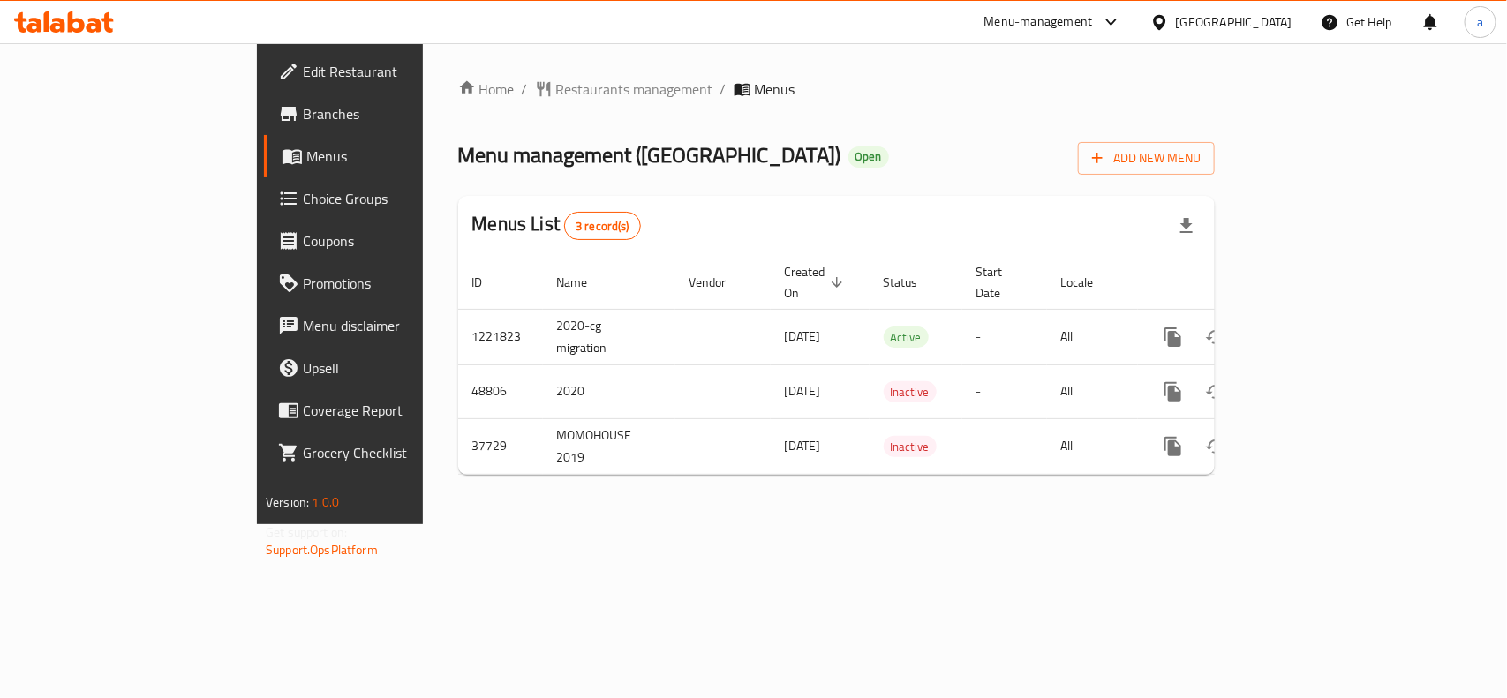
click at [1203, 14] on div "[GEOGRAPHIC_DATA]" at bounding box center [1234, 21] width 117 height 19
click at [556, 80] on span "Restaurants management" at bounding box center [634, 89] width 157 height 21
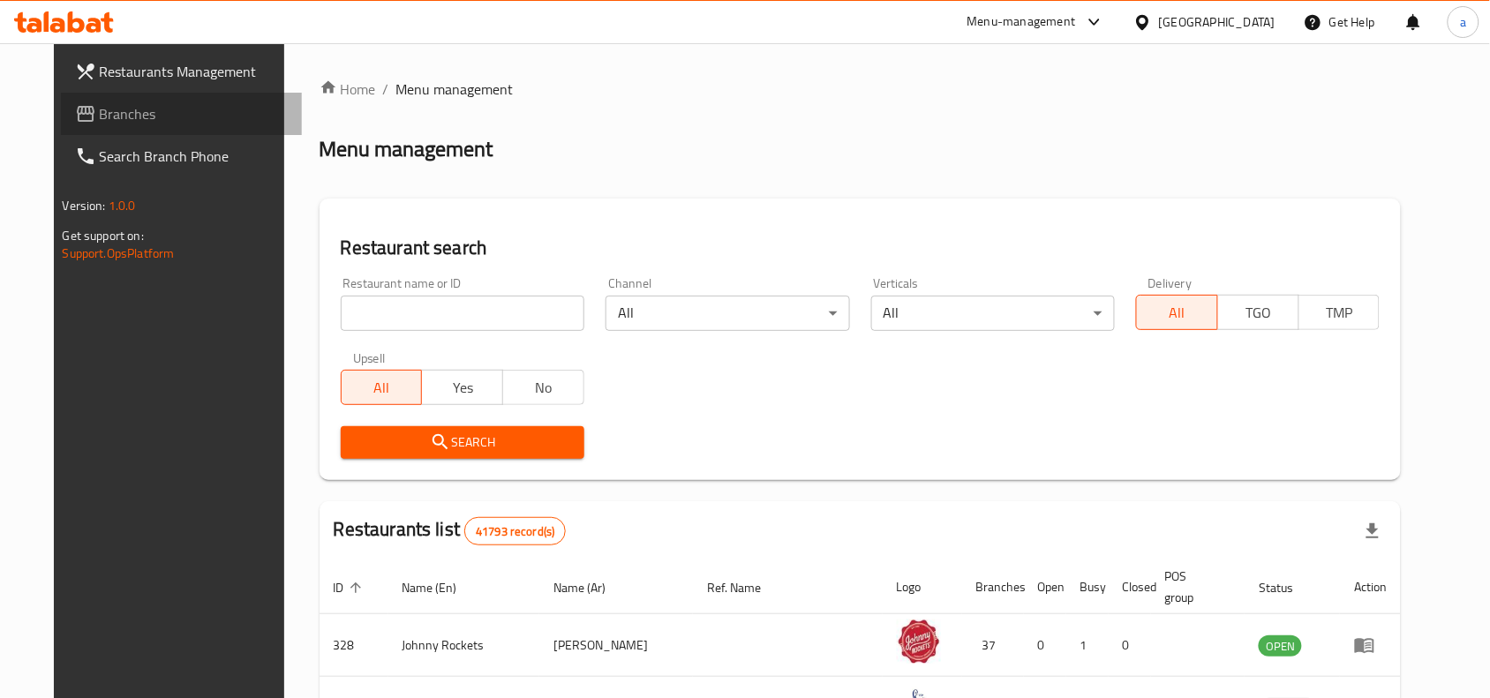
click at [80, 129] on link "Branches" at bounding box center [182, 114] width 242 height 42
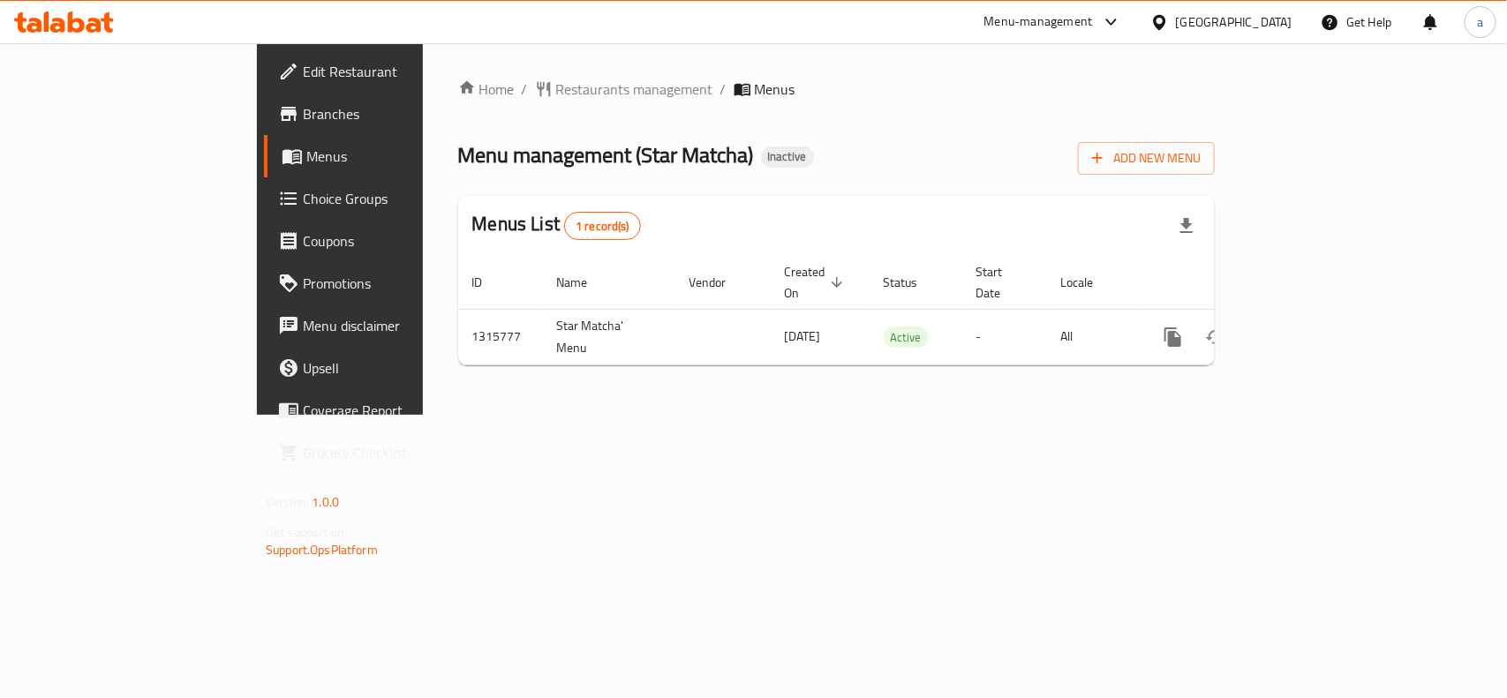
click at [681, 122] on div "Home / Restaurants management / Menus Menu management ( Star Matcha ) Inactive …" at bounding box center [836, 229] width 757 height 301
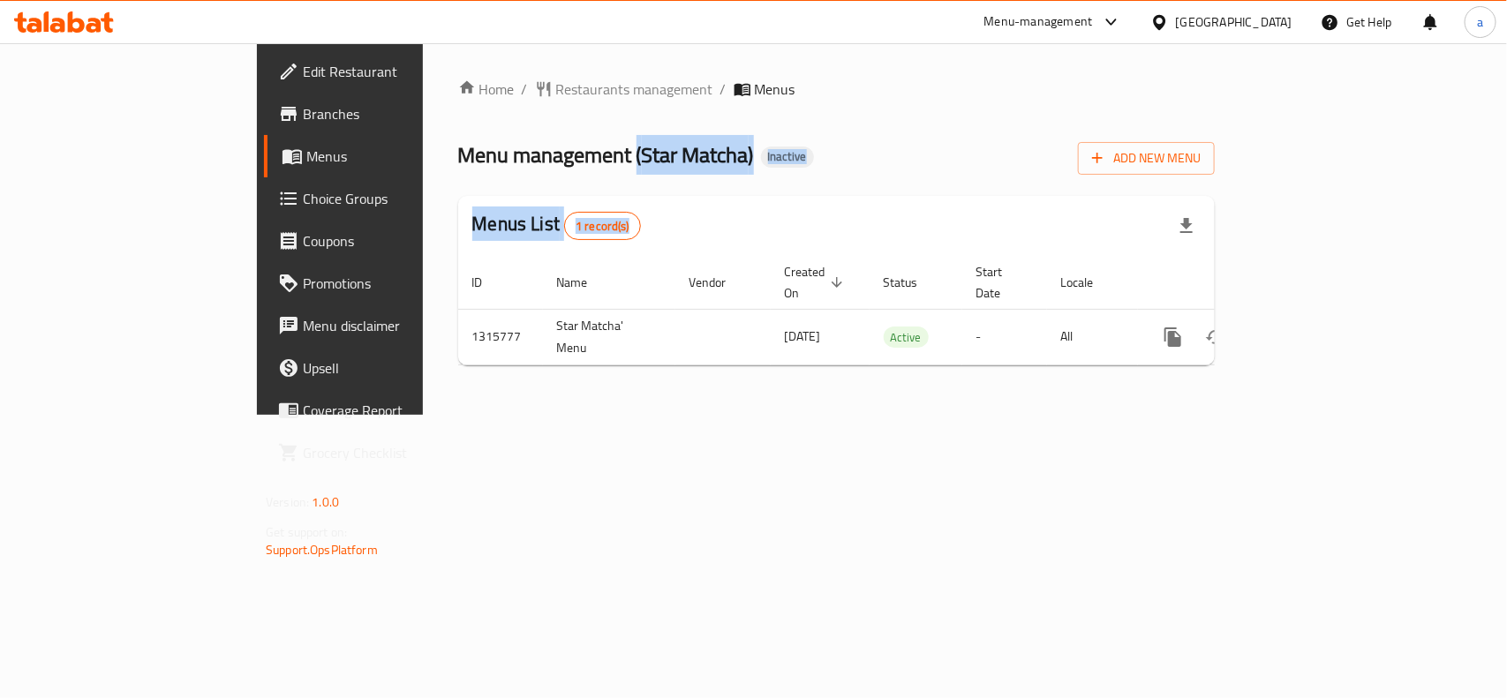
drag, startPoint x: 464, startPoint y: 161, endPoint x: 581, endPoint y: 177, distance: 117.8
click at [581, 177] on div "Home / Restaurants management / Menus Menu management ( Star Matcha ) Inactive …" at bounding box center [836, 229] width 757 height 301
click at [523, 152] on span "Menu management ( Star Matcha )" at bounding box center [606, 155] width 296 height 40
drag, startPoint x: 469, startPoint y: 152, endPoint x: 577, endPoint y: 164, distance: 108.4
click at [577, 164] on span "Menu management ( Star Matcha )" at bounding box center [606, 155] width 296 height 40
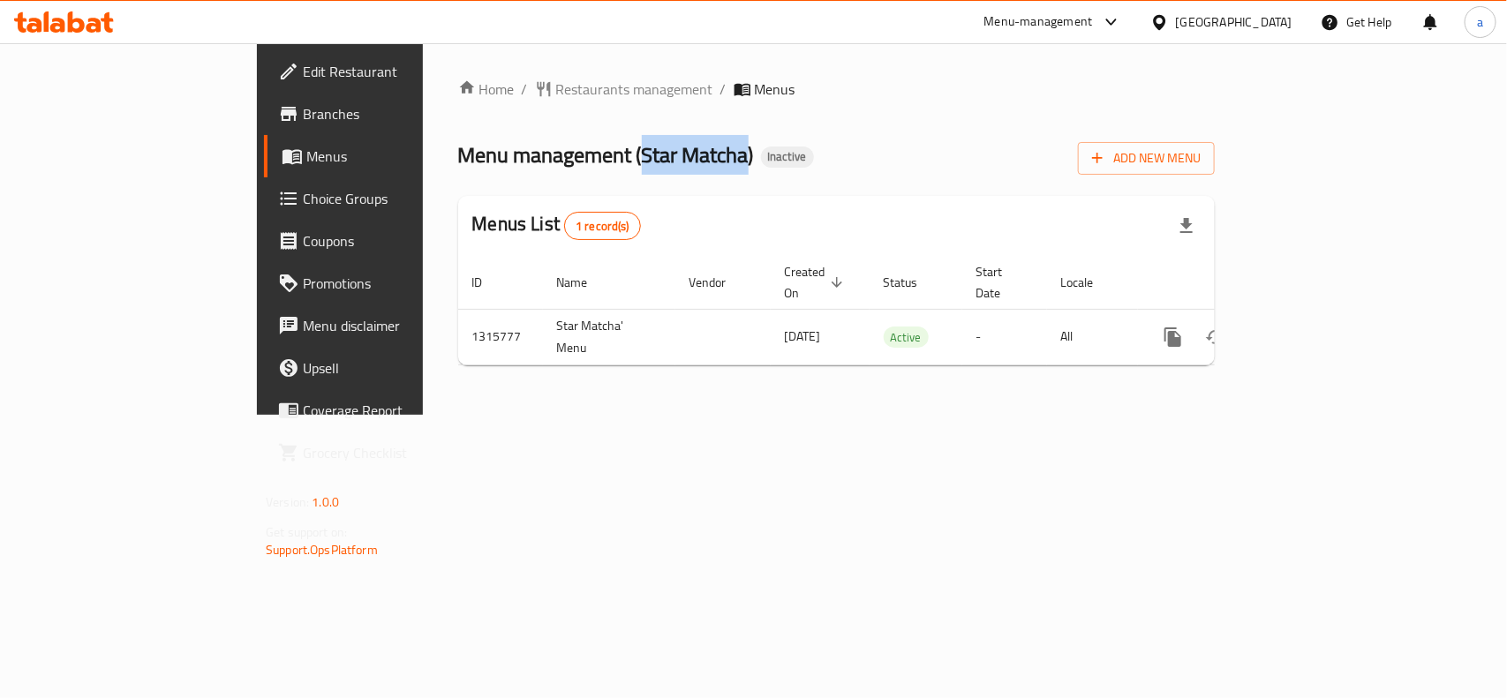
copy span "Star Matcha"
click at [556, 95] on span "Restaurants management" at bounding box center [634, 89] width 157 height 21
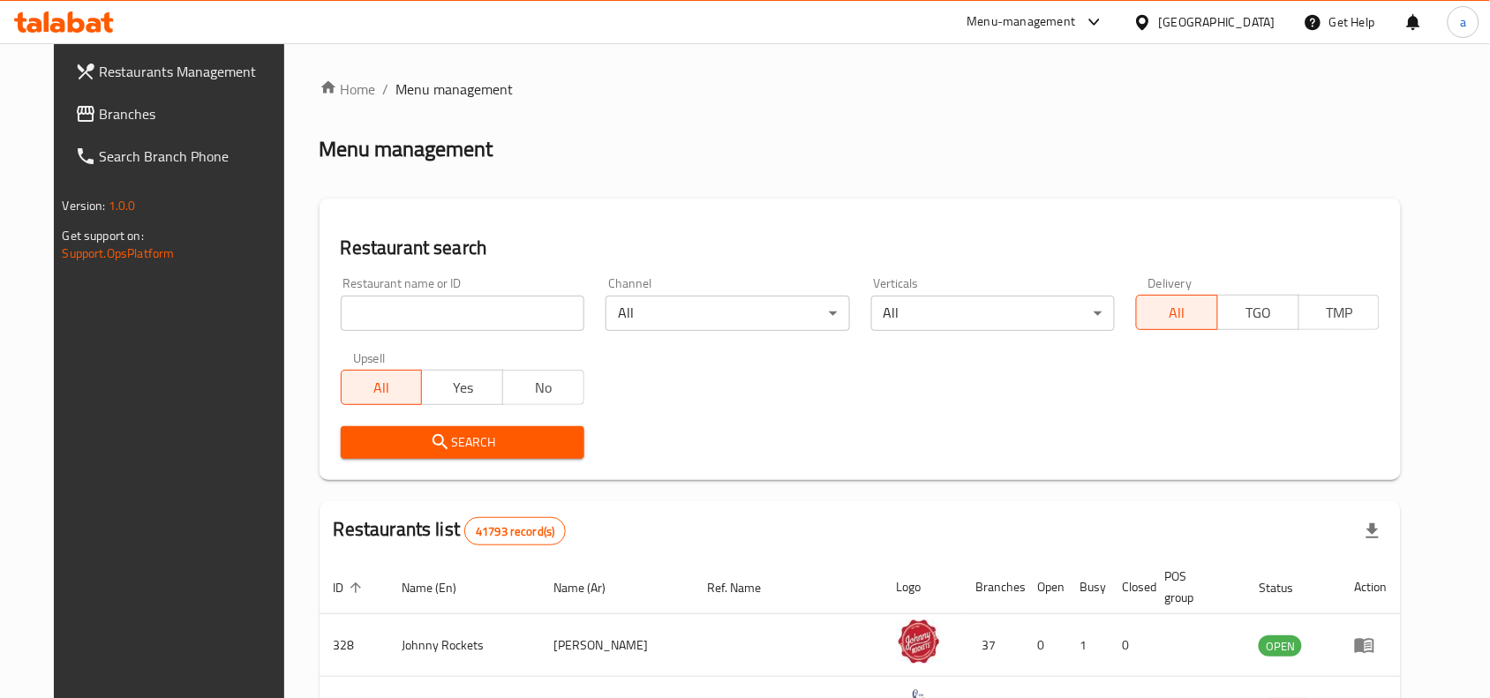
click at [100, 103] on span "Branches" at bounding box center [194, 113] width 189 height 21
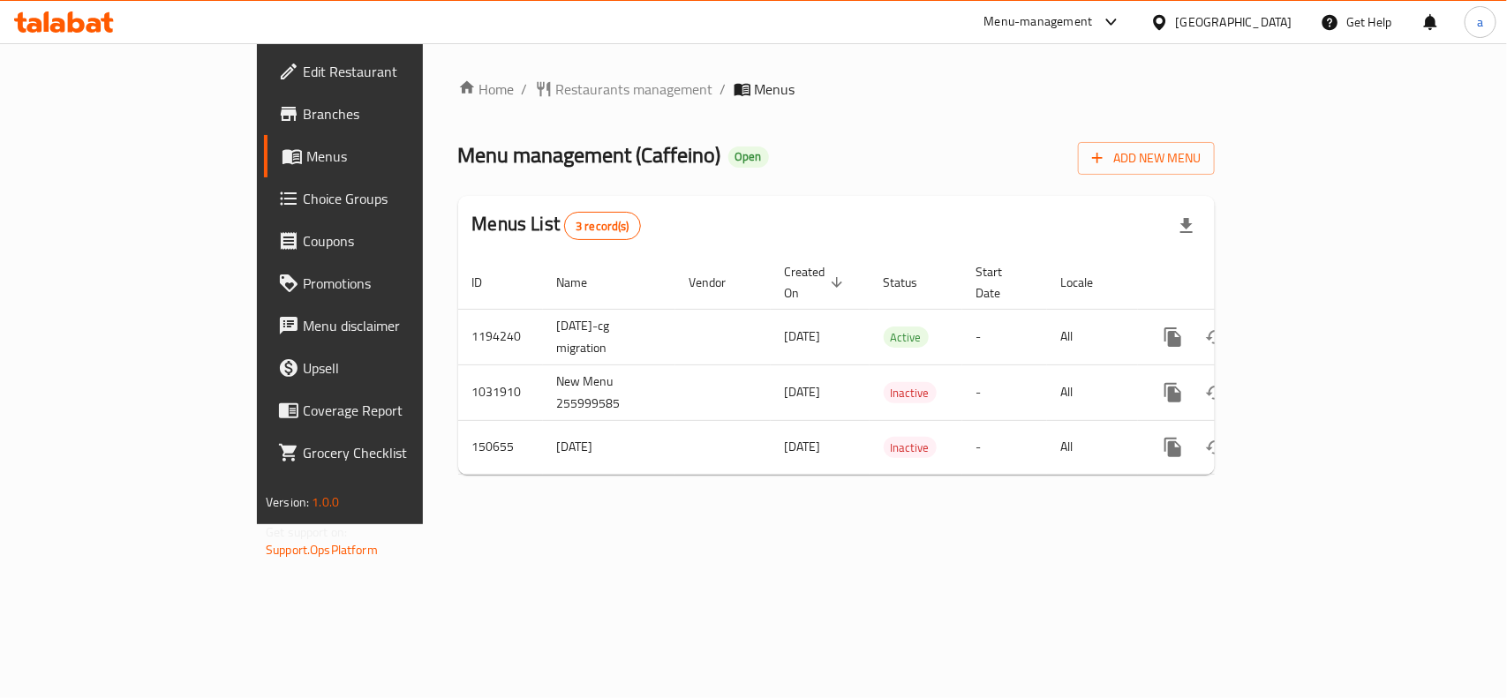
click at [502, 165] on span "Menu management ( Caffeino )" at bounding box center [589, 155] width 263 height 40
copy span "Caffeino"
click at [556, 85] on span "Restaurants management" at bounding box center [634, 89] width 157 height 21
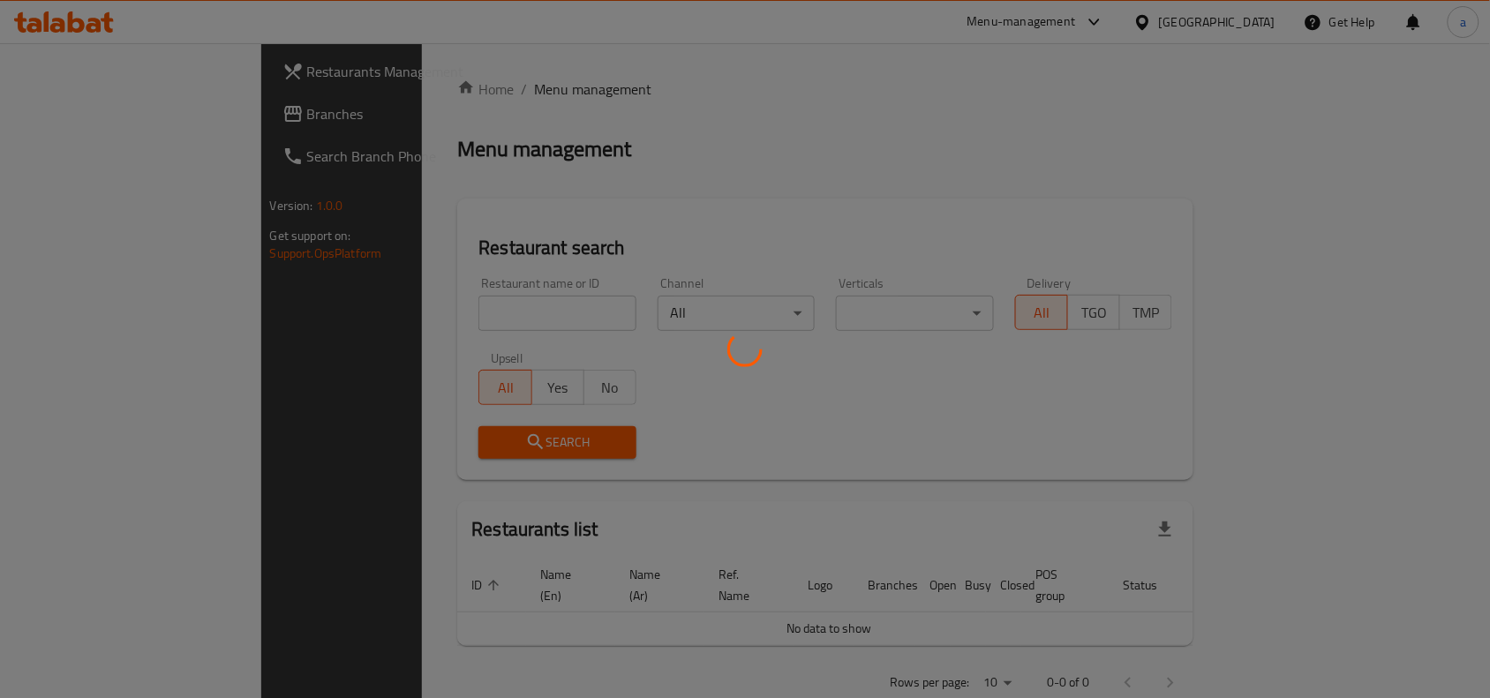
click at [90, 117] on div at bounding box center [745, 349] width 1490 height 698
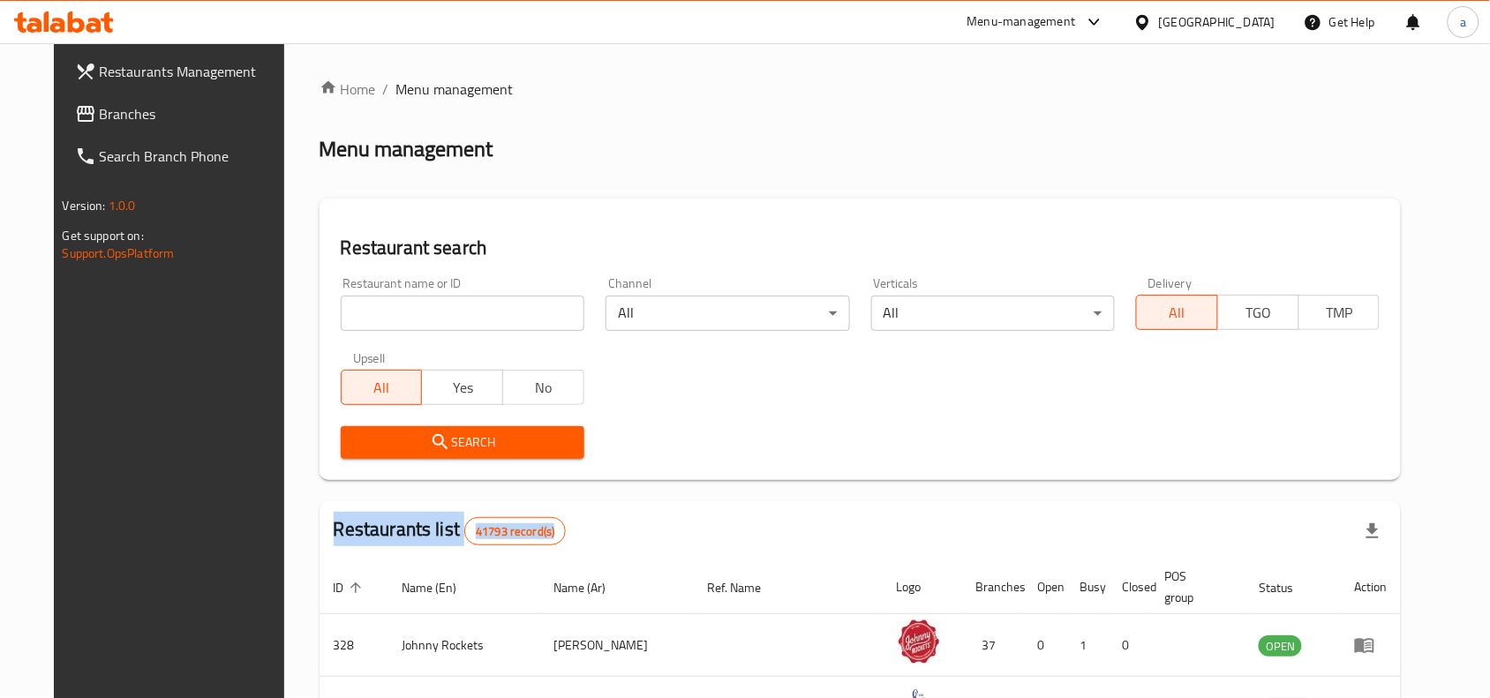
click at [100, 117] on span "Branches" at bounding box center [194, 113] width 189 height 21
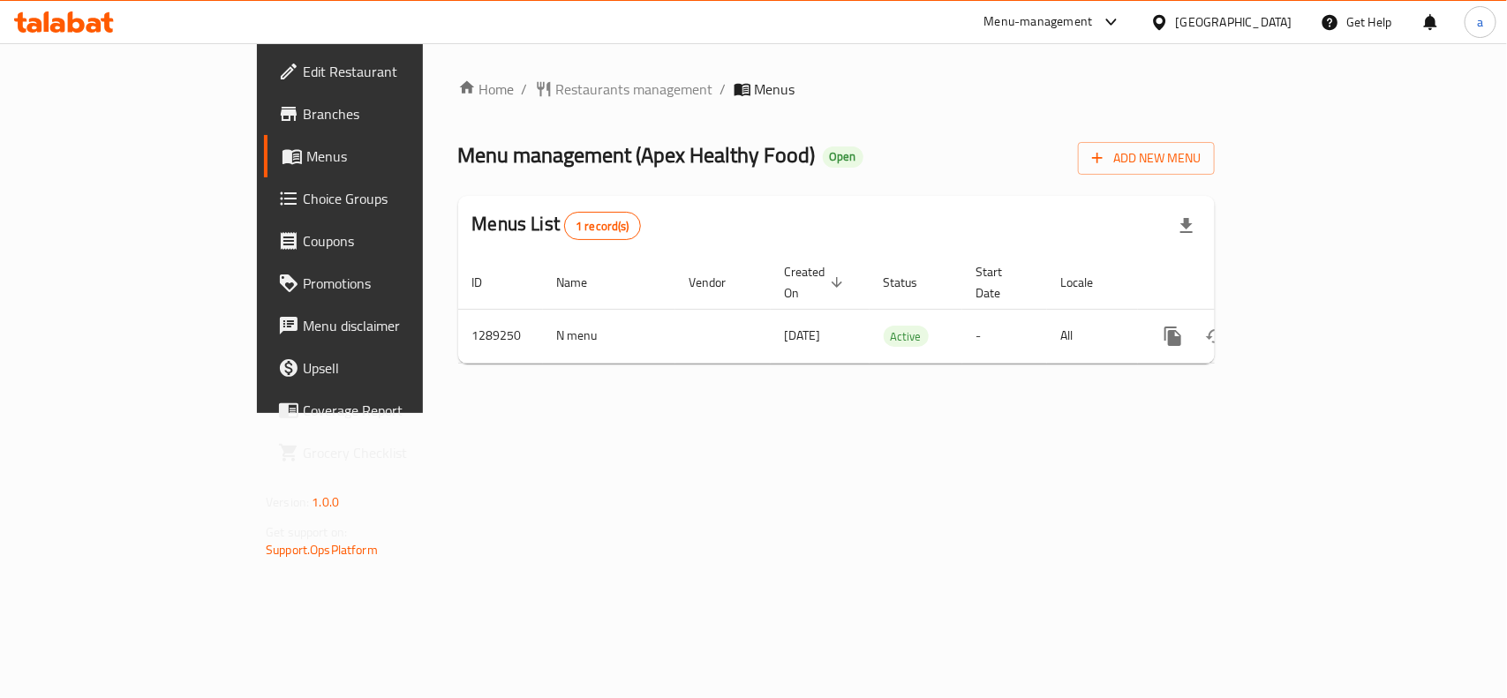
click at [303, 68] on span "Edit Restaurant" at bounding box center [399, 71] width 192 height 21
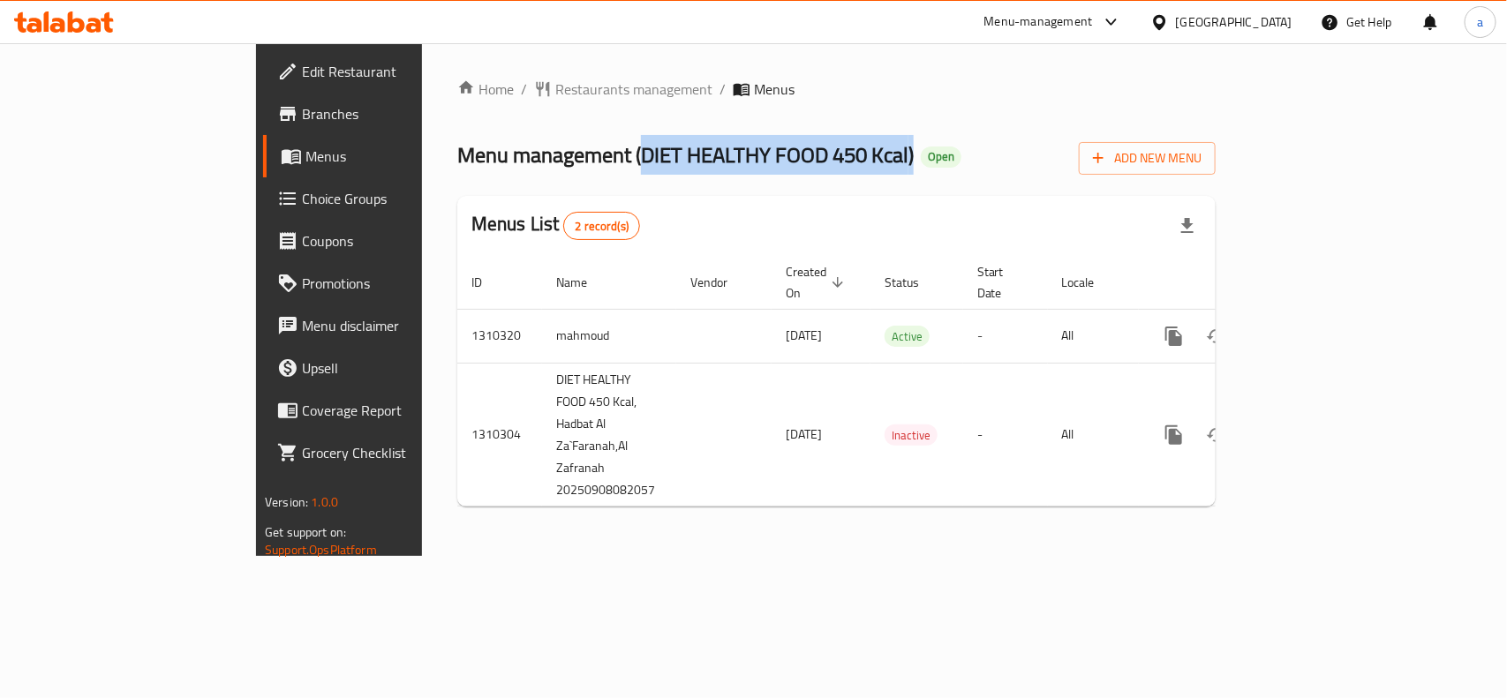
drag, startPoint x: 469, startPoint y: 155, endPoint x: 743, endPoint y: 165, distance: 274.8
click at [743, 165] on span "Menu management ( DIET HEALTHY FOOD 450 Kcal )" at bounding box center [685, 155] width 456 height 40
click at [630, 174] on div "Menu management ( DIET HEALTHY FOOD 450 Kcal ) Open Add New Menu" at bounding box center [836, 155] width 758 height 40
drag, startPoint x: 471, startPoint y: 146, endPoint x: 739, endPoint y: 170, distance: 269.5
click at [739, 170] on span "Menu management ( DIET HEALTHY FOOD 450 Kcal )" at bounding box center [685, 155] width 456 height 40
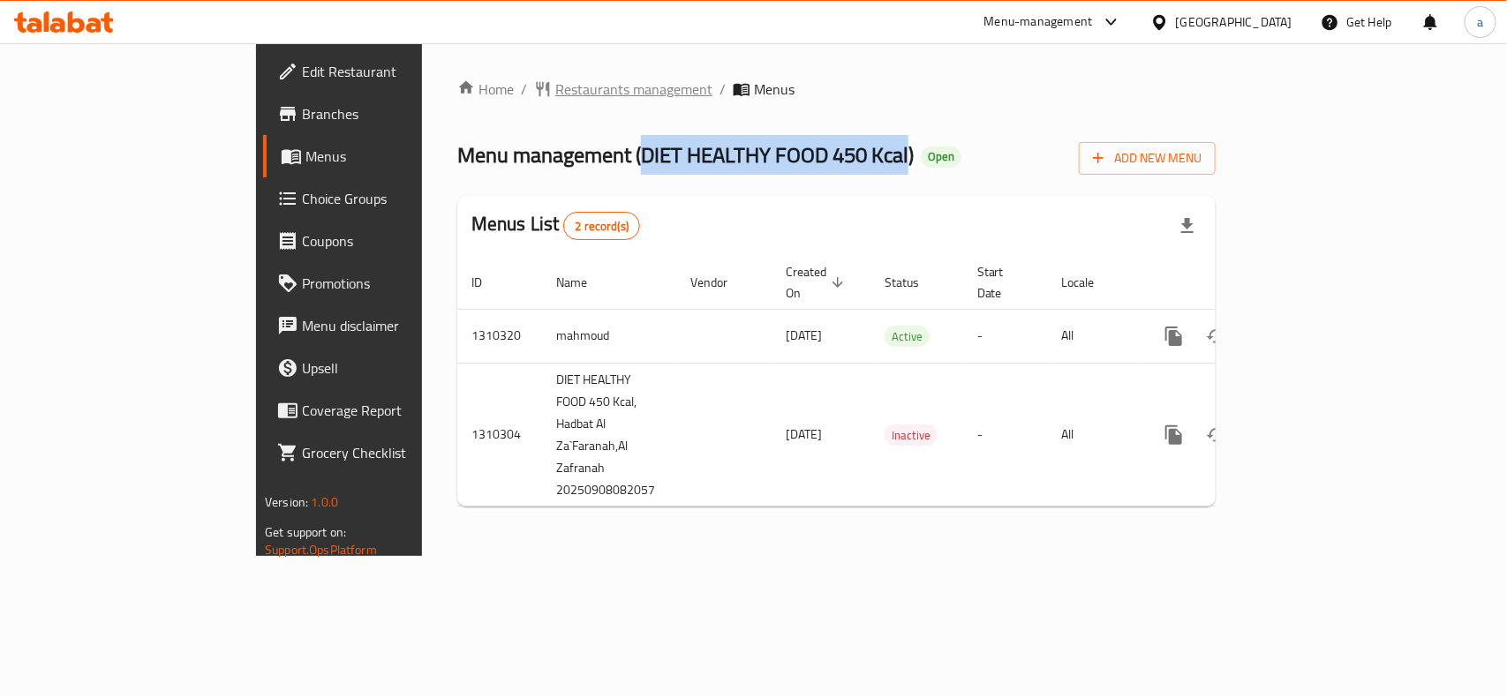
copy span "DIET HEALTHY FOOD 450 Kcal"
click at [555, 87] on span "Restaurants management" at bounding box center [633, 89] width 157 height 21
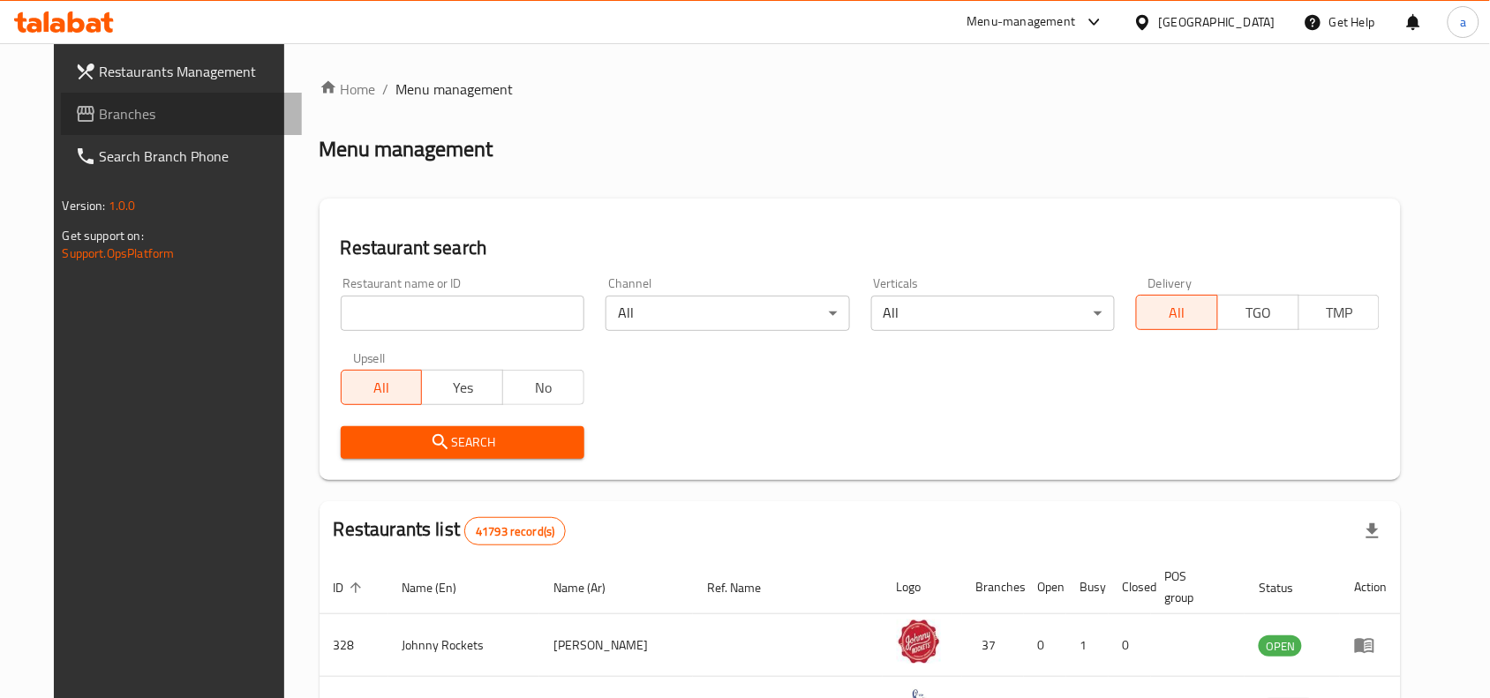
click at [102, 110] on span "Branches" at bounding box center [194, 113] width 189 height 21
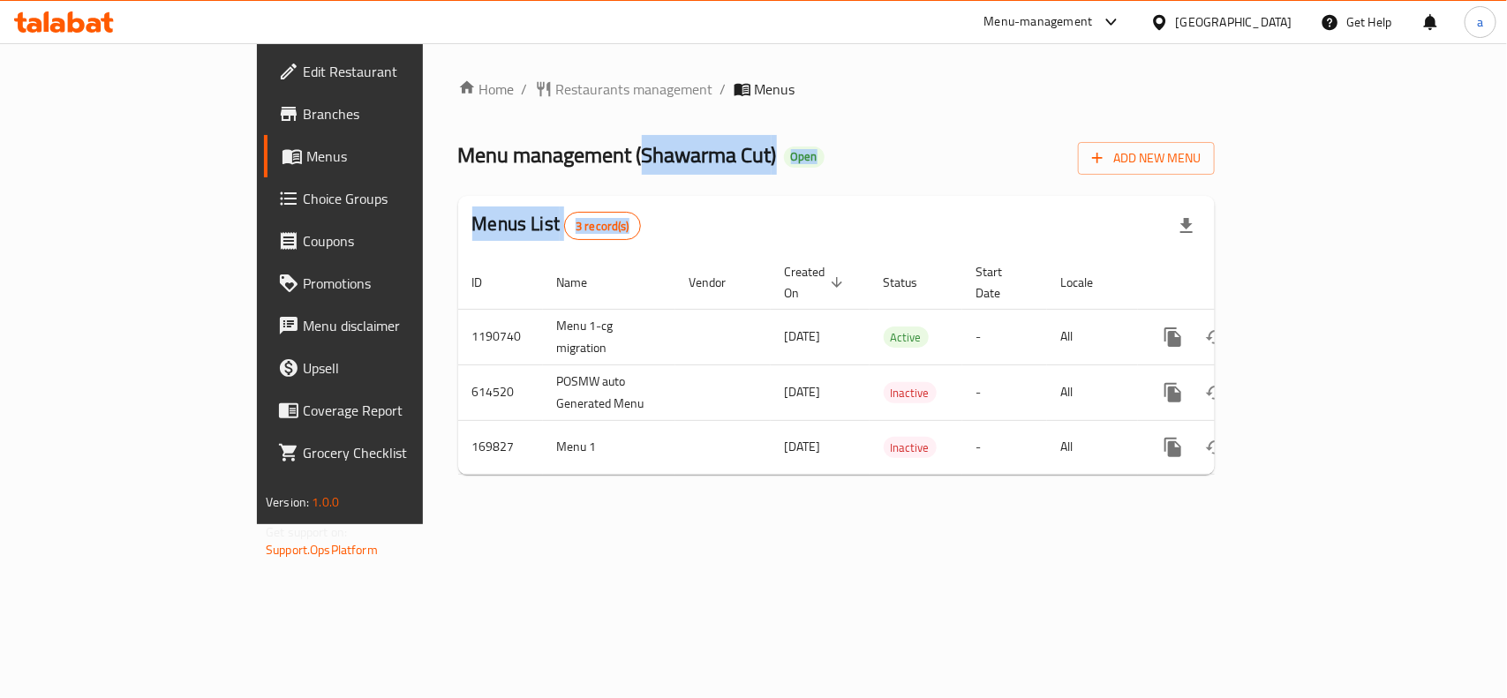
drag, startPoint x: 472, startPoint y: 162, endPoint x: 588, endPoint y: 151, distance: 116.2
click at [585, 170] on span "Menu management ( Shawarma Cut )" at bounding box center [617, 155] width 319 height 40
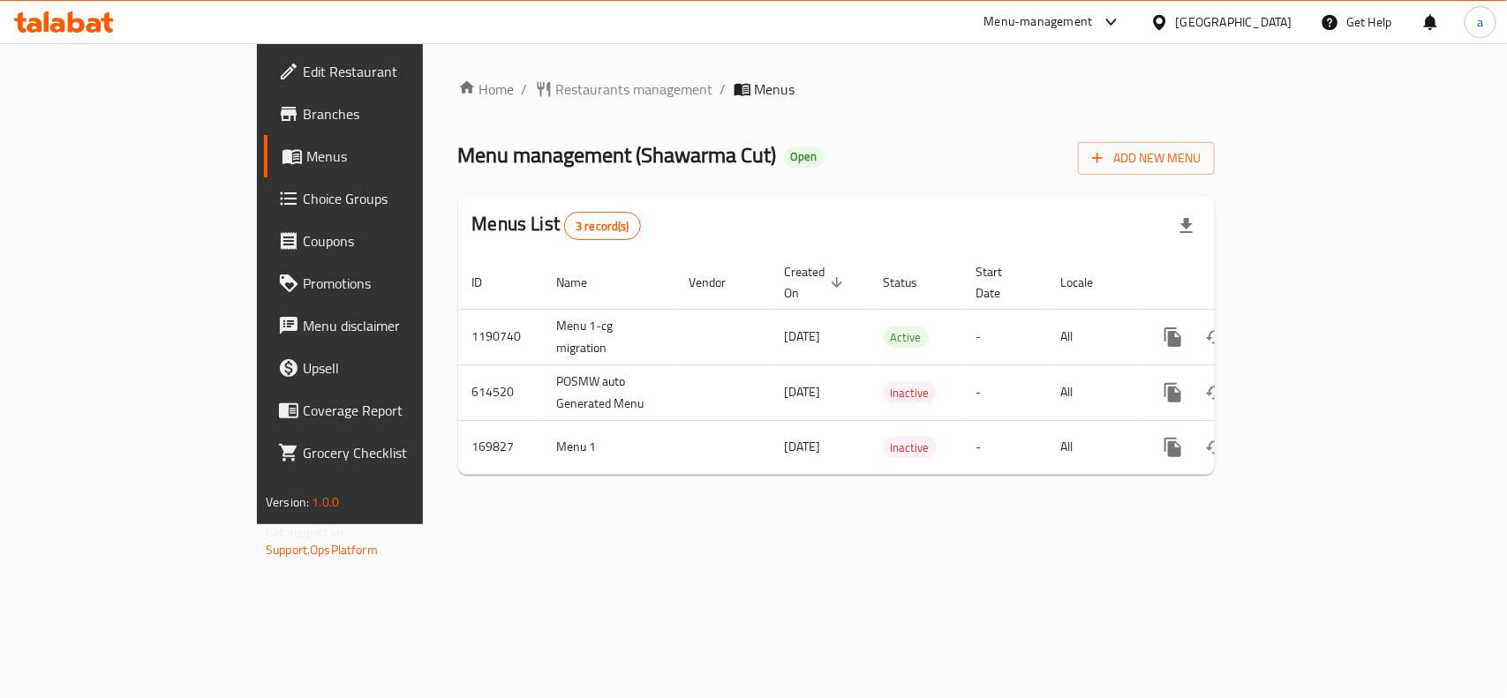
click at [598, 153] on span "Menu management ( Shawarma Cut )" at bounding box center [617, 155] width 319 height 40
drag, startPoint x: 602, startPoint y: 148, endPoint x: 472, endPoint y: 166, distance: 131.0
click at [472, 166] on span "Menu management ( Shawarma Cut )" at bounding box center [617, 155] width 319 height 40
copy span "Shawarma Cut"
click at [1169, 31] on icon at bounding box center [1159, 22] width 19 height 19
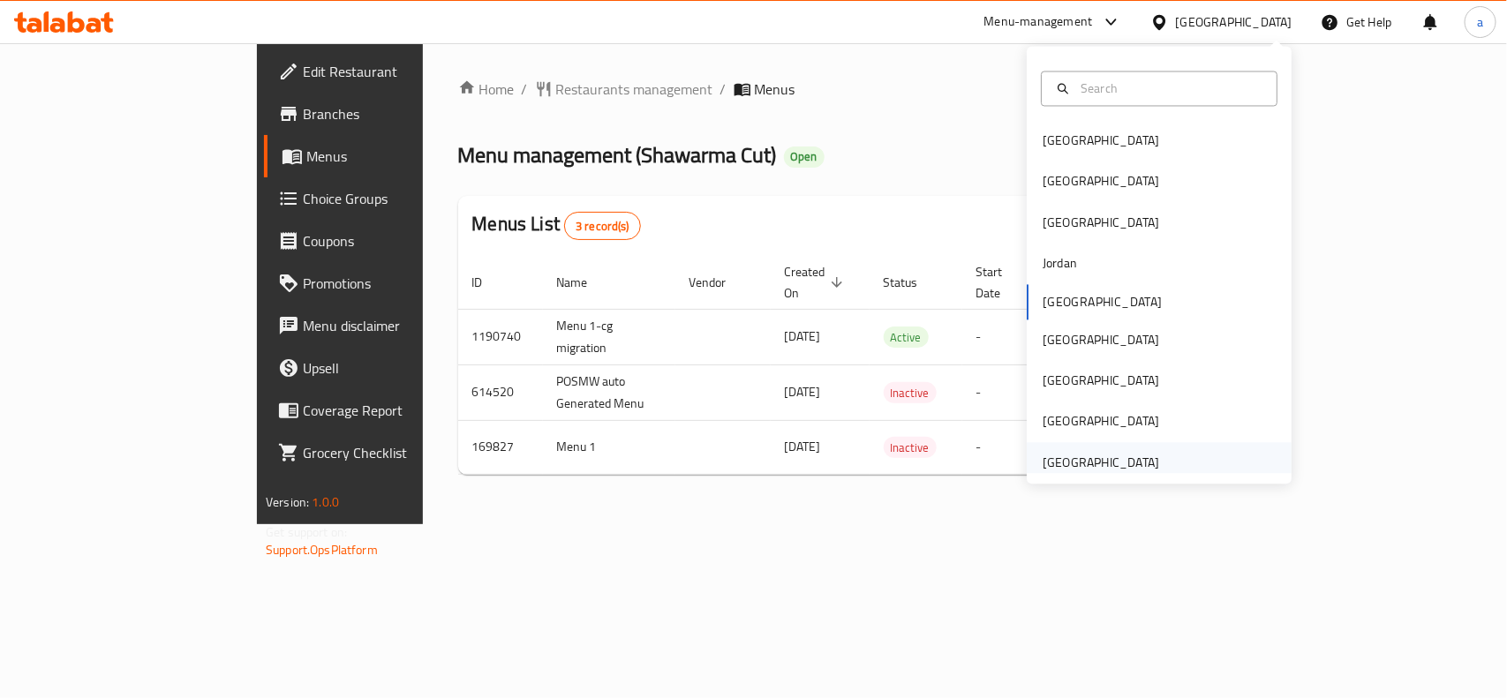
click at [1084, 456] on div "[GEOGRAPHIC_DATA]" at bounding box center [1101, 462] width 117 height 19
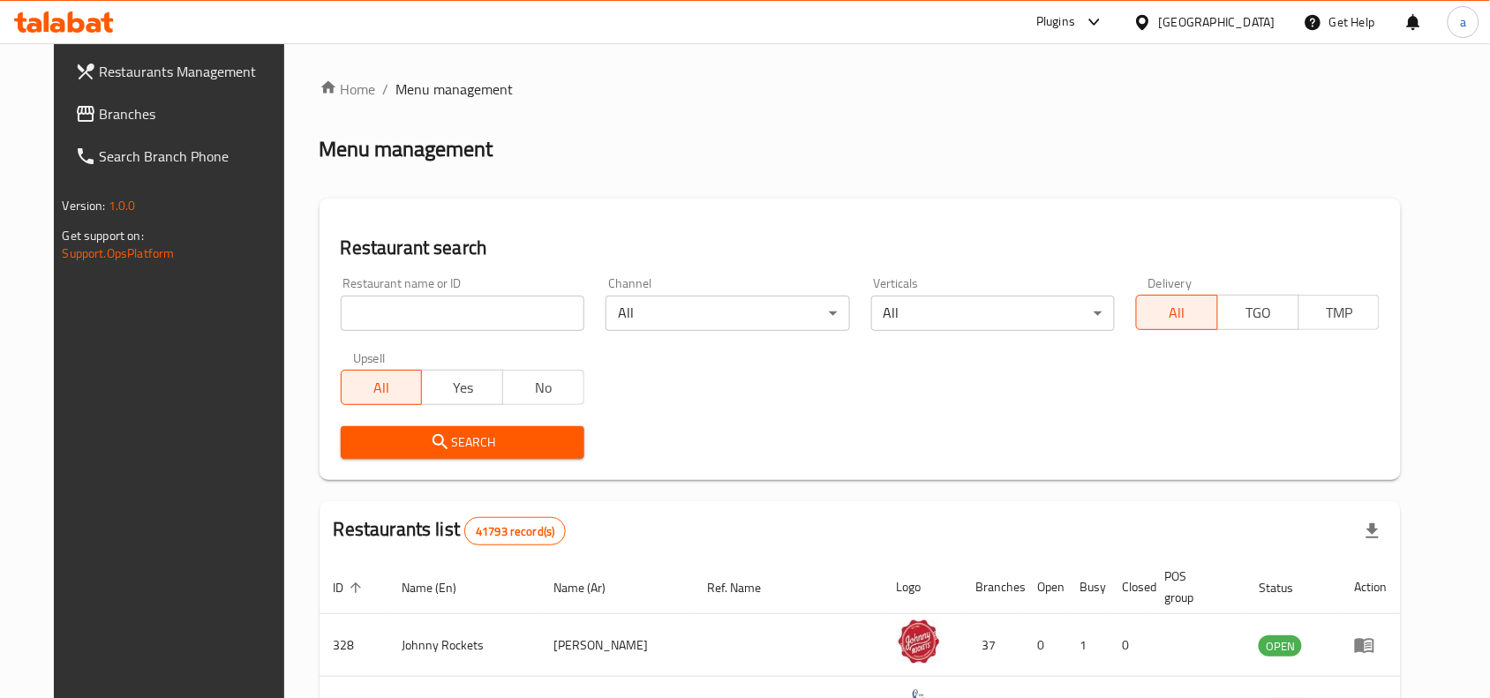
click at [100, 110] on span "Branches" at bounding box center [194, 113] width 189 height 21
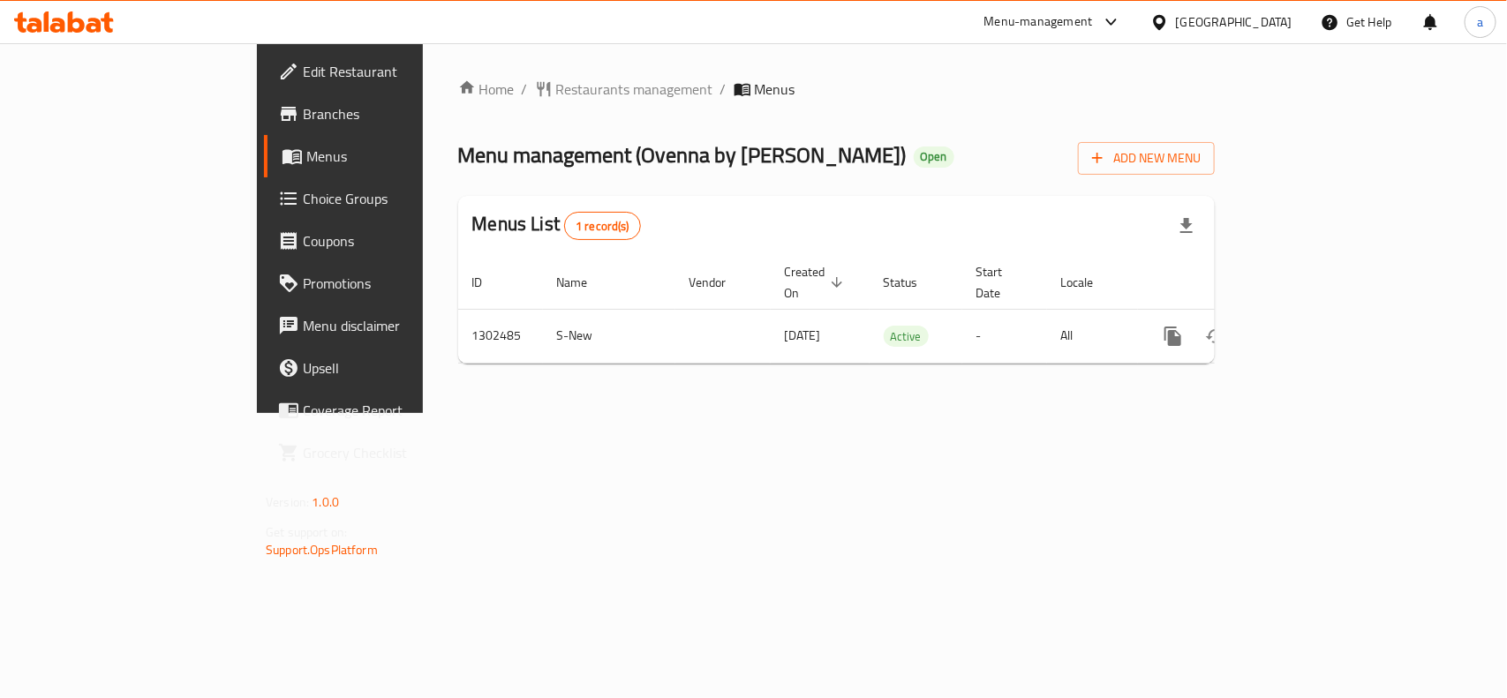
drag, startPoint x: 472, startPoint y: 151, endPoint x: 705, endPoint y: 163, distance: 232.5
click at [705, 163] on span "Menu management ( Ovenna by Sindbad bakery )" at bounding box center [682, 155] width 449 height 40
copy span "Ovenna by Sindbad bakery"
click at [556, 93] on span "Restaurants management" at bounding box center [634, 89] width 157 height 21
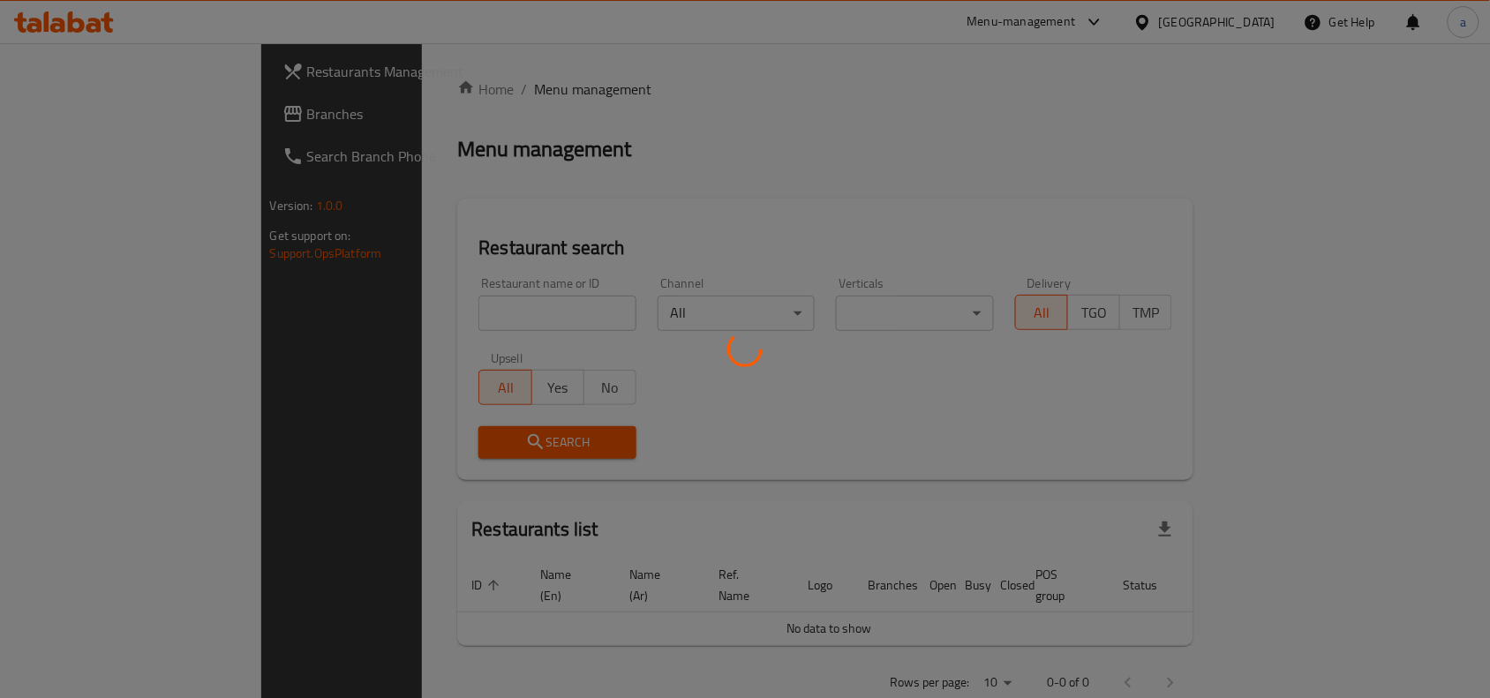
click at [82, 110] on div at bounding box center [745, 349] width 1490 height 698
click at [49, 111] on div at bounding box center [745, 349] width 1490 height 698
click at [55, 130] on div at bounding box center [745, 349] width 1490 height 698
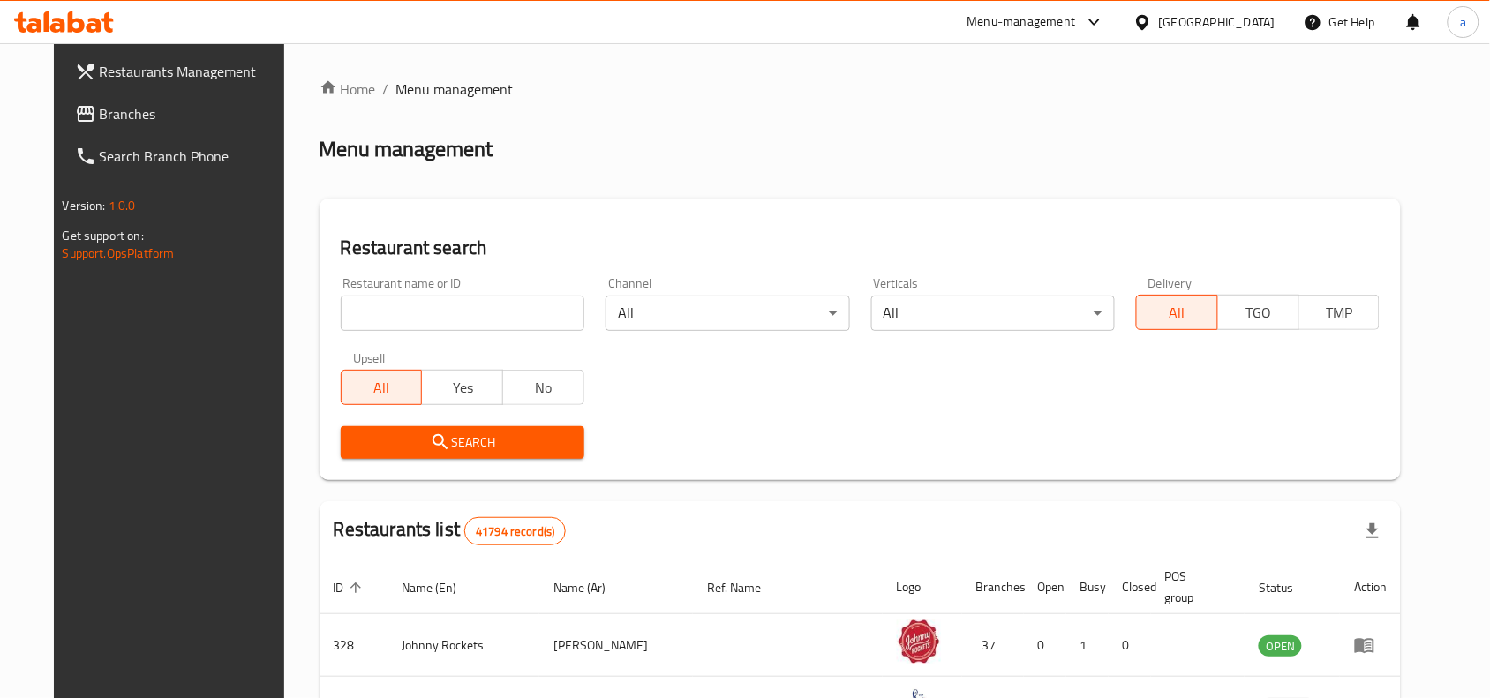
click at [68, 129] on link "Branches" at bounding box center [182, 114] width 242 height 42
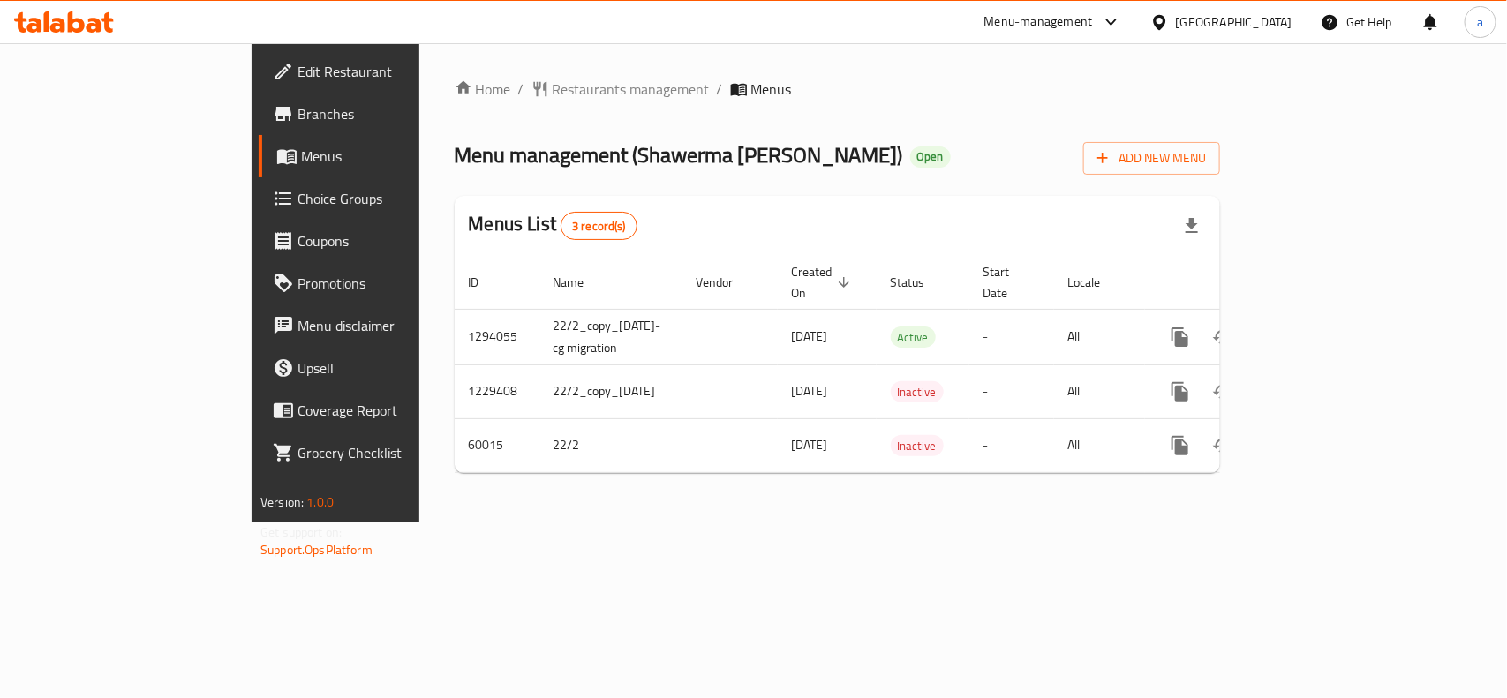
click at [259, 213] on link "Choice Groups" at bounding box center [381, 198] width 245 height 42
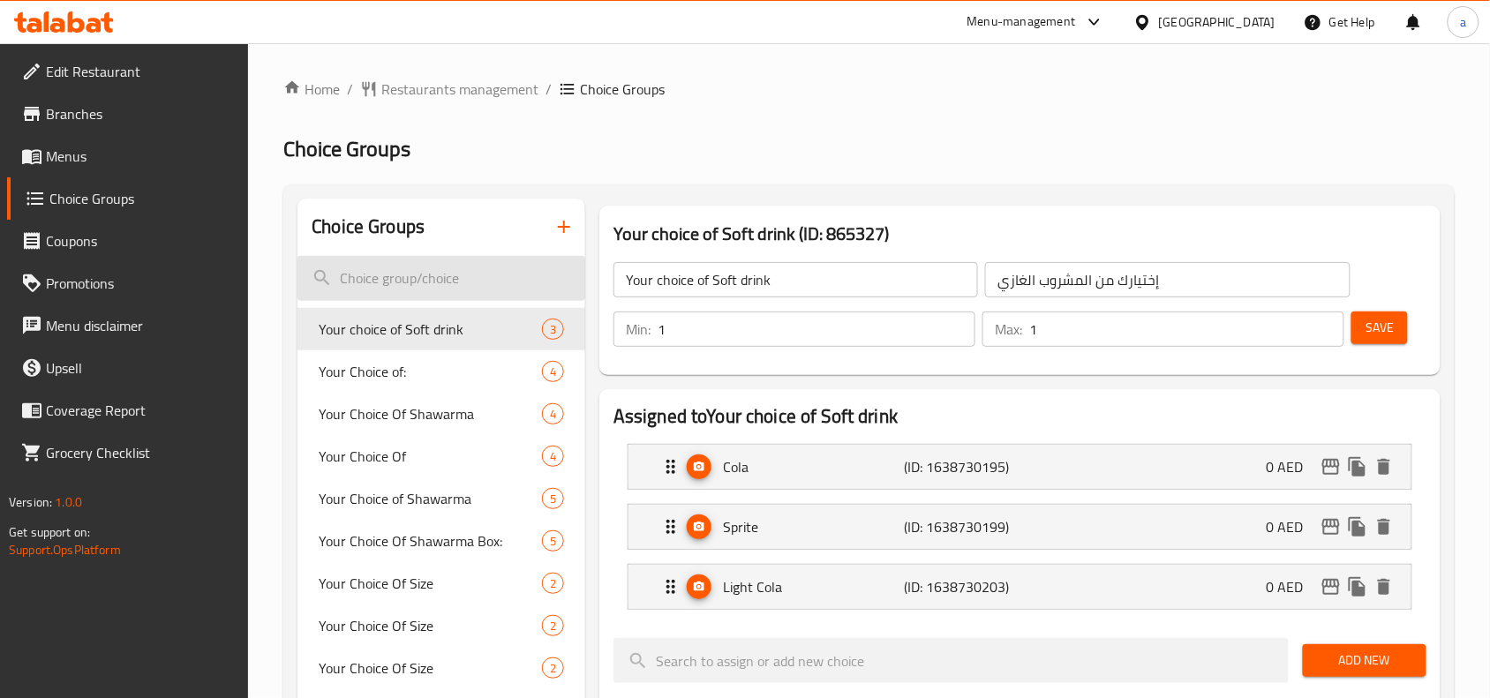
click at [377, 265] on input "search" at bounding box center [442, 278] width 288 height 45
paste input "Make It Meal:"
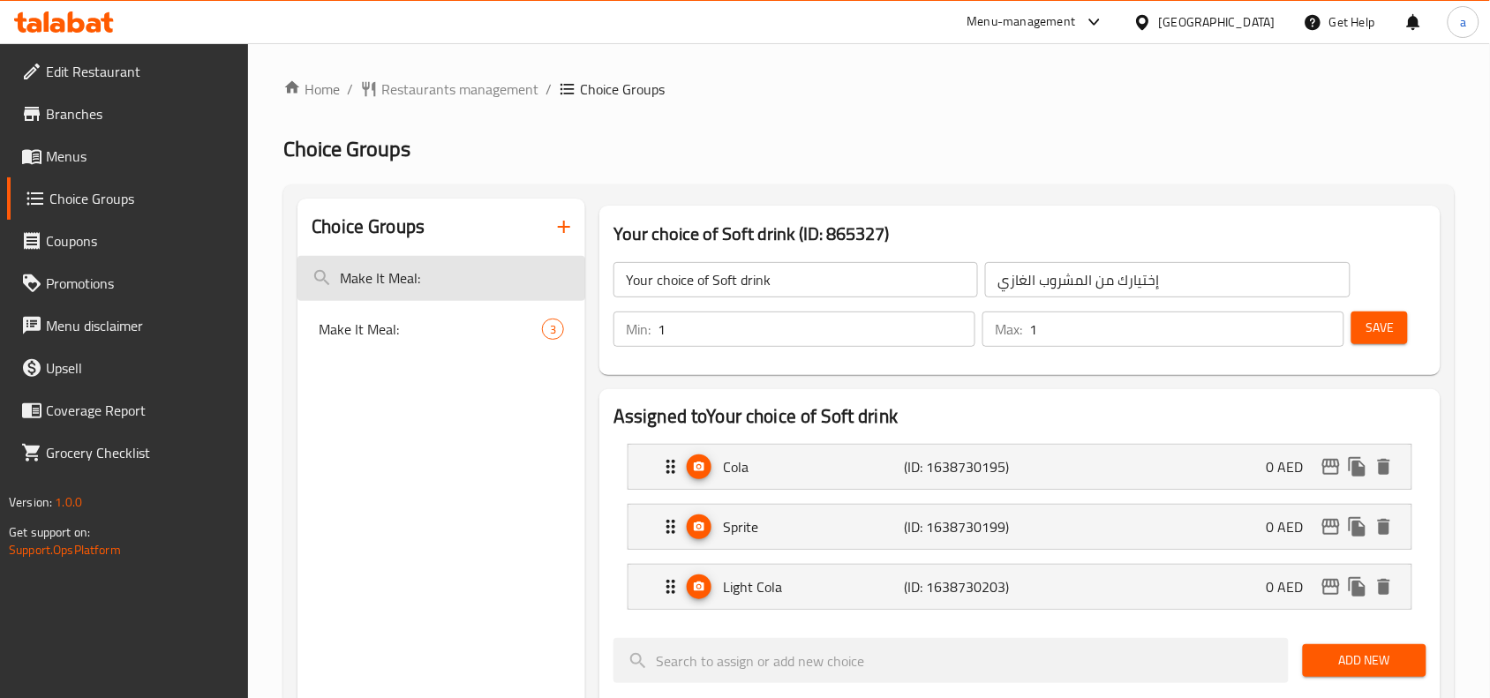
drag, startPoint x: 448, startPoint y: 278, endPoint x: 415, endPoint y: 278, distance: 32.7
click at [415, 278] on input "Make It Meal:" at bounding box center [442, 278] width 288 height 45
click at [418, 284] on input "Make It Meal:" at bounding box center [442, 278] width 288 height 45
type input "Make It Meal:"
click at [385, 332] on span "Make It Meal:" at bounding box center [404, 329] width 170 height 21
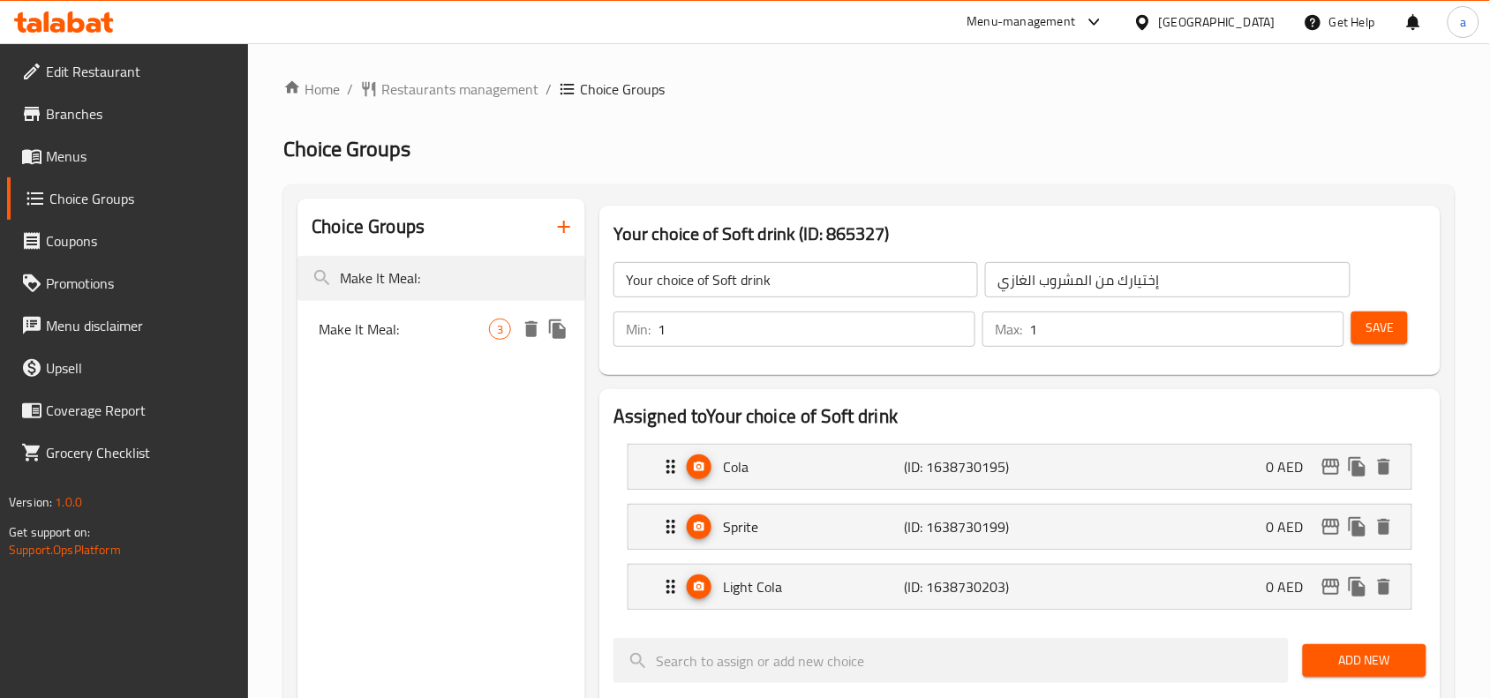
type input "Make It Meal:"
type input "اجعلها وجبة:"
type input "0"
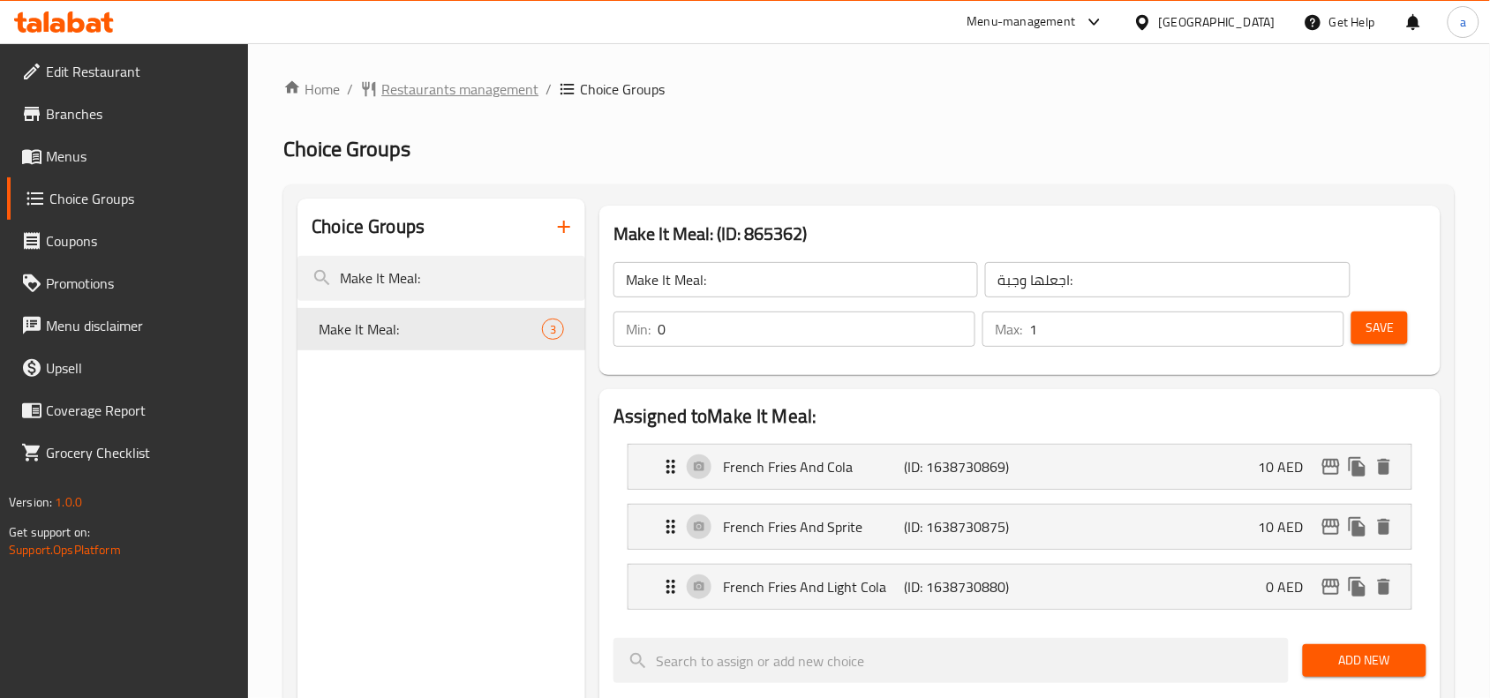
click at [422, 88] on span "Restaurants management" at bounding box center [459, 89] width 157 height 21
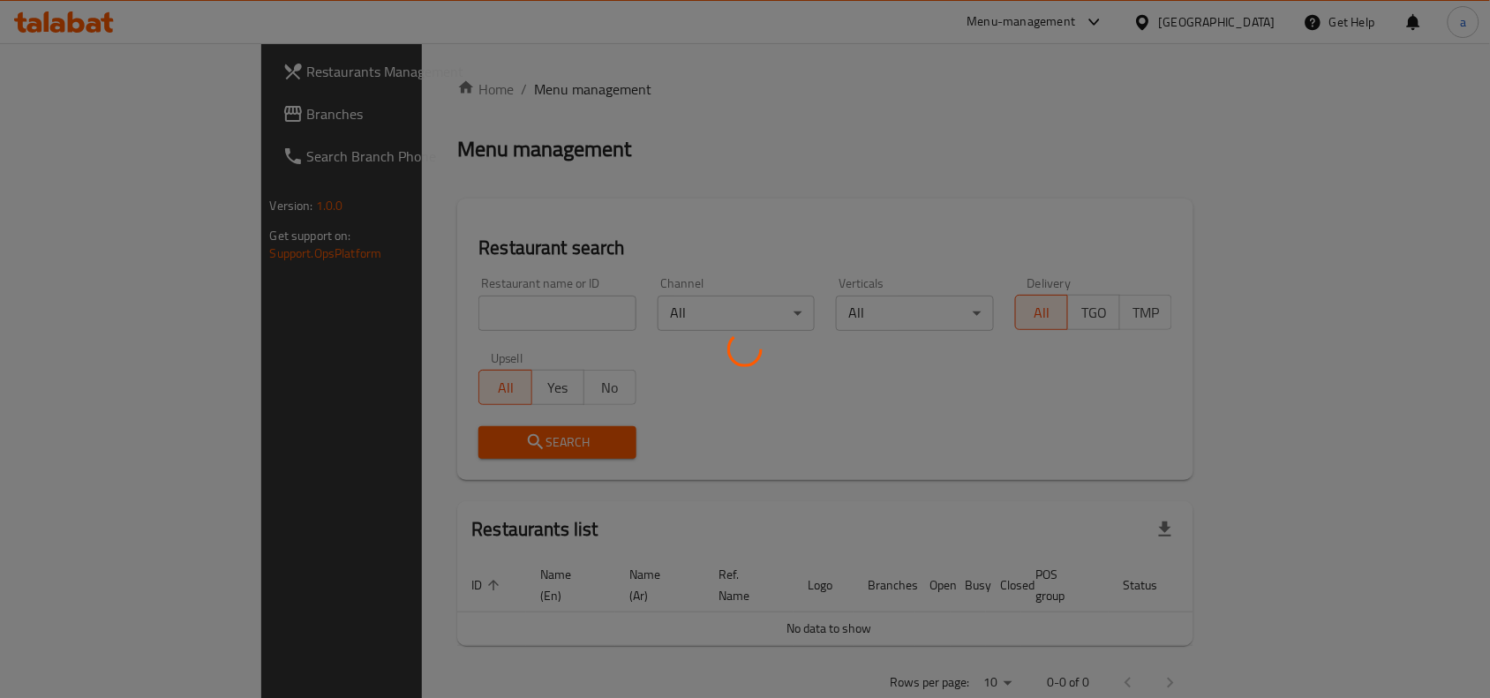
click at [84, 115] on div at bounding box center [745, 349] width 1490 height 698
click at [91, 108] on div at bounding box center [745, 349] width 1490 height 698
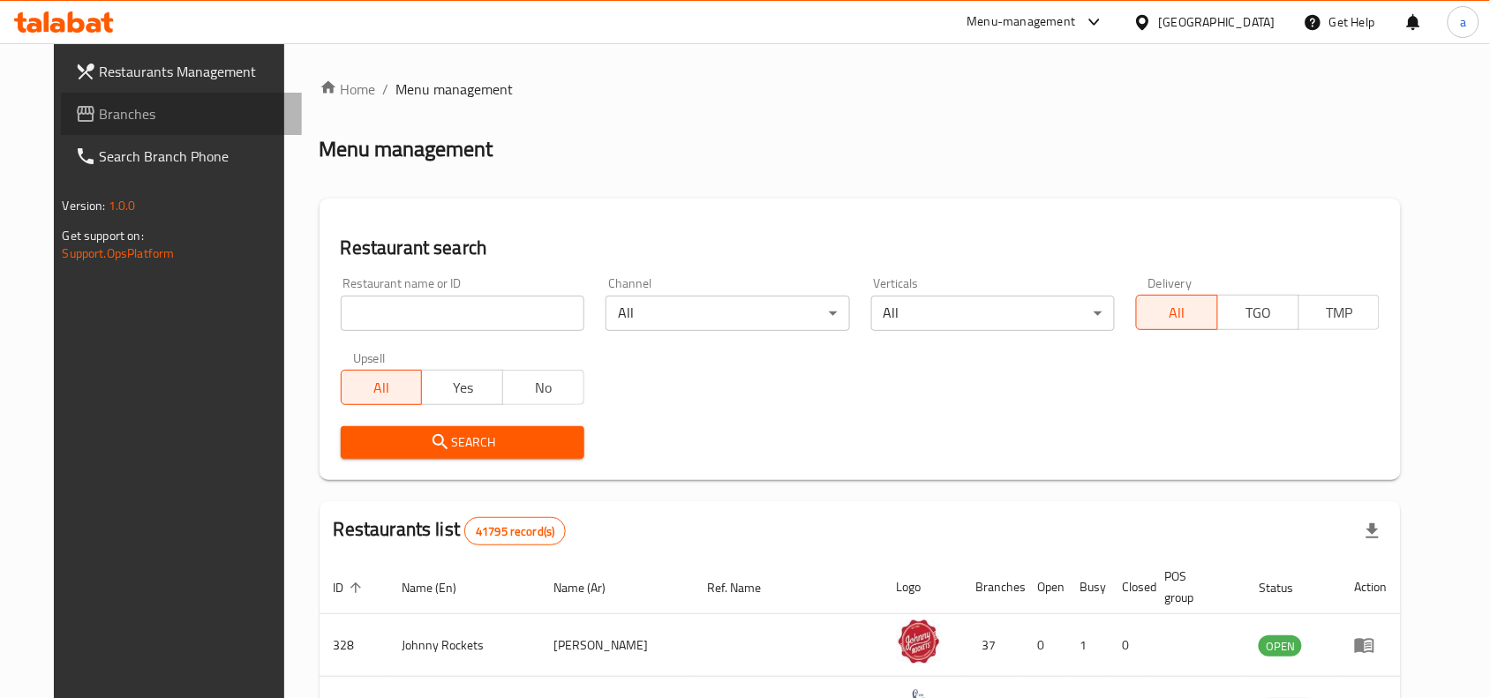
click at [100, 109] on span "Branches" at bounding box center [194, 113] width 189 height 21
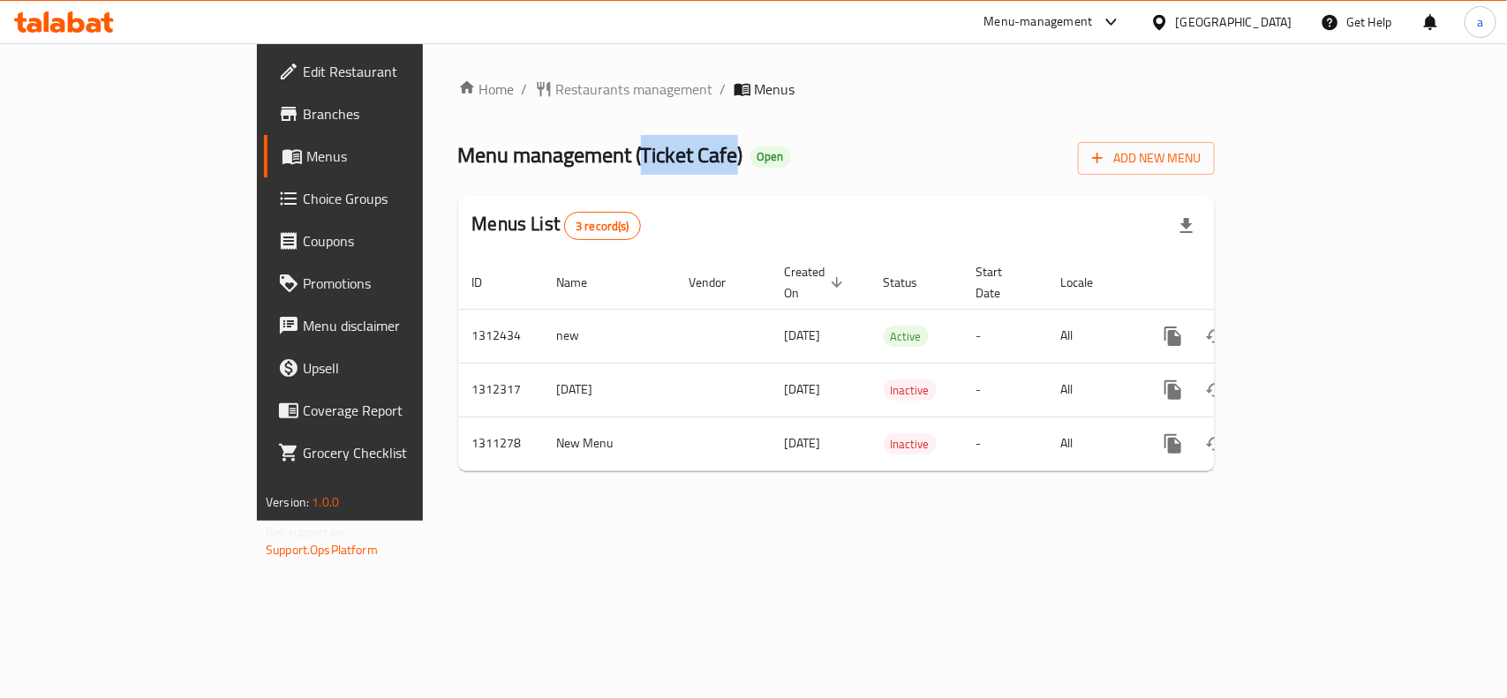
drag, startPoint x: 473, startPoint y: 152, endPoint x: 568, endPoint y: 147, distance: 94.6
click at [568, 147] on span "Menu management ( Ticket Cafe )" at bounding box center [600, 155] width 285 height 40
copy span "Ticket Cafe"
click at [458, 106] on div "Home / Restaurants management / Menus Menu management ( Ticket Cafe ) Open Add …" at bounding box center [836, 282] width 757 height 407
click at [556, 81] on span "Restaurants management" at bounding box center [634, 89] width 157 height 21
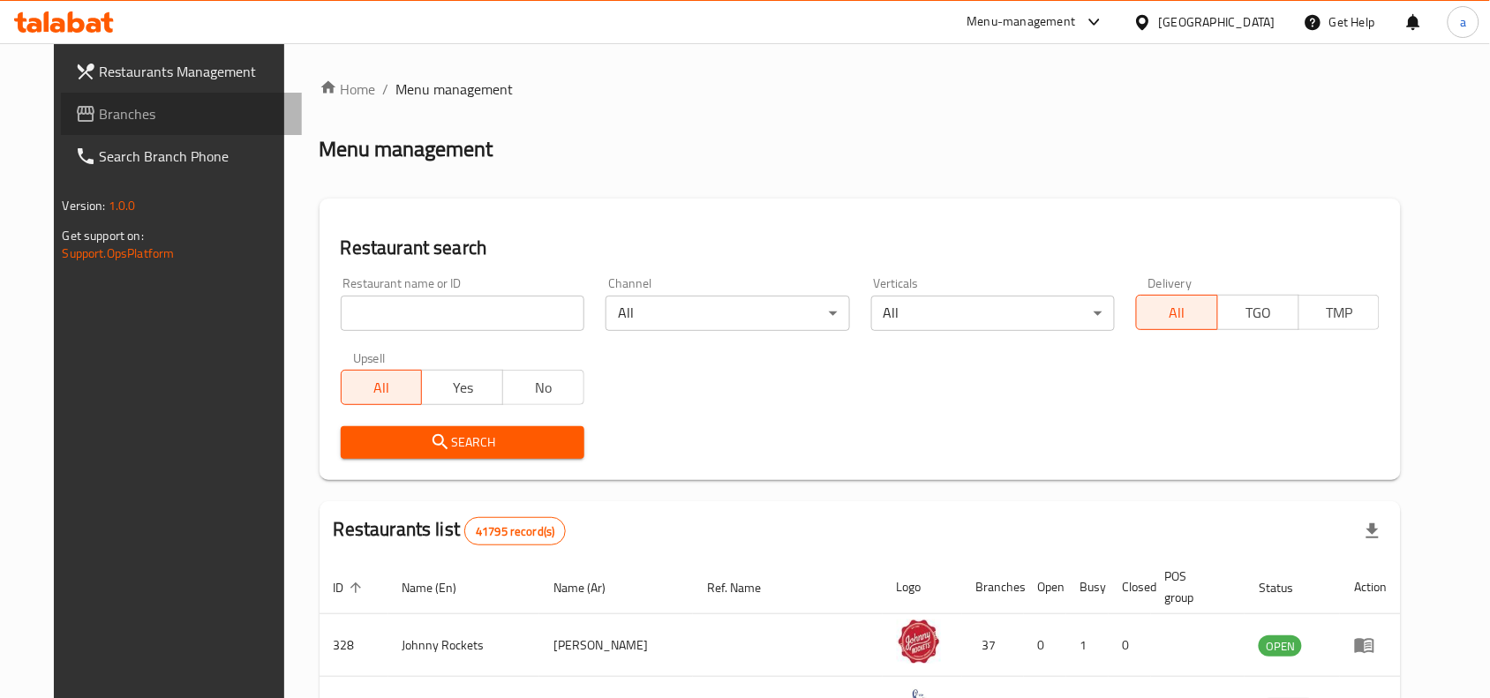
click at [100, 108] on span "Branches" at bounding box center [194, 113] width 189 height 21
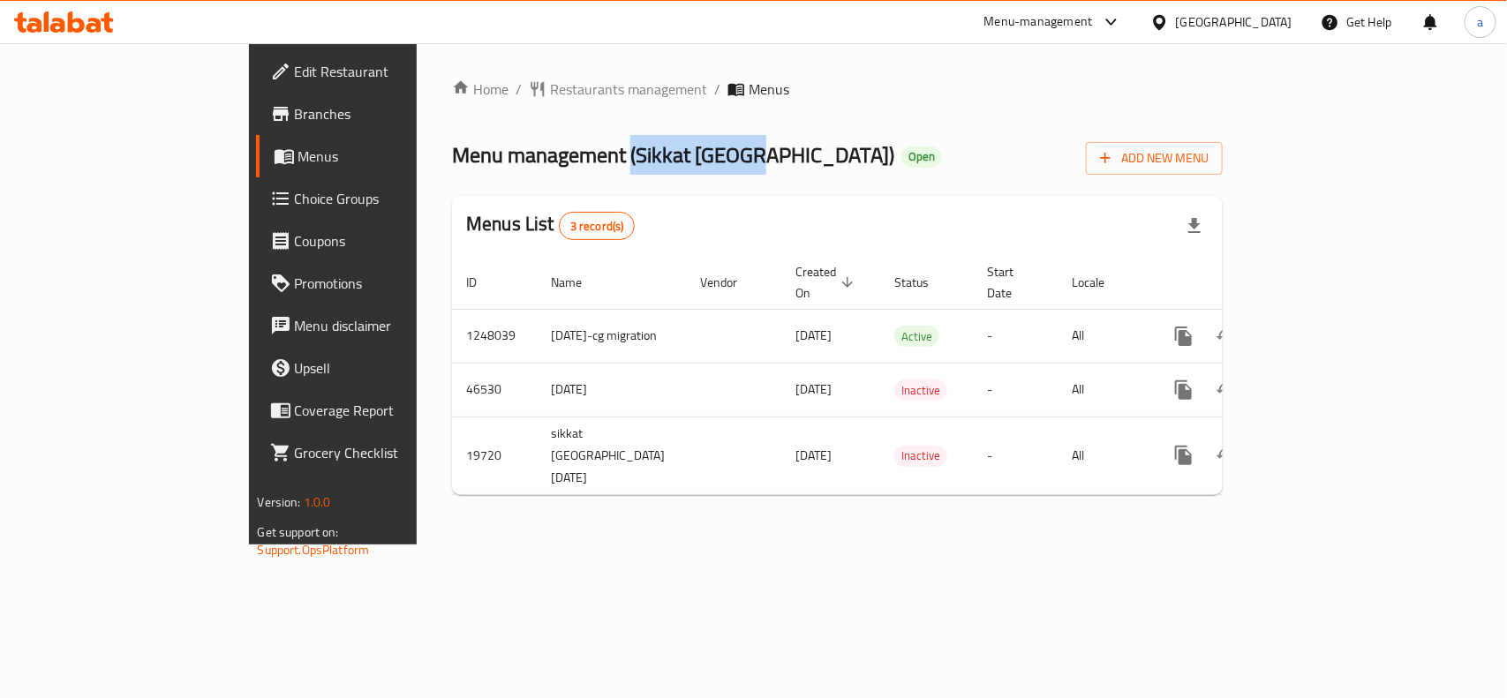
drag, startPoint x: 466, startPoint y: 159, endPoint x: 583, endPoint y: 155, distance: 116.6
click at [583, 155] on span "Menu management ( Sikkat Beirut )" at bounding box center [673, 155] width 442 height 40
